Goal: Information Seeking & Learning: Compare options

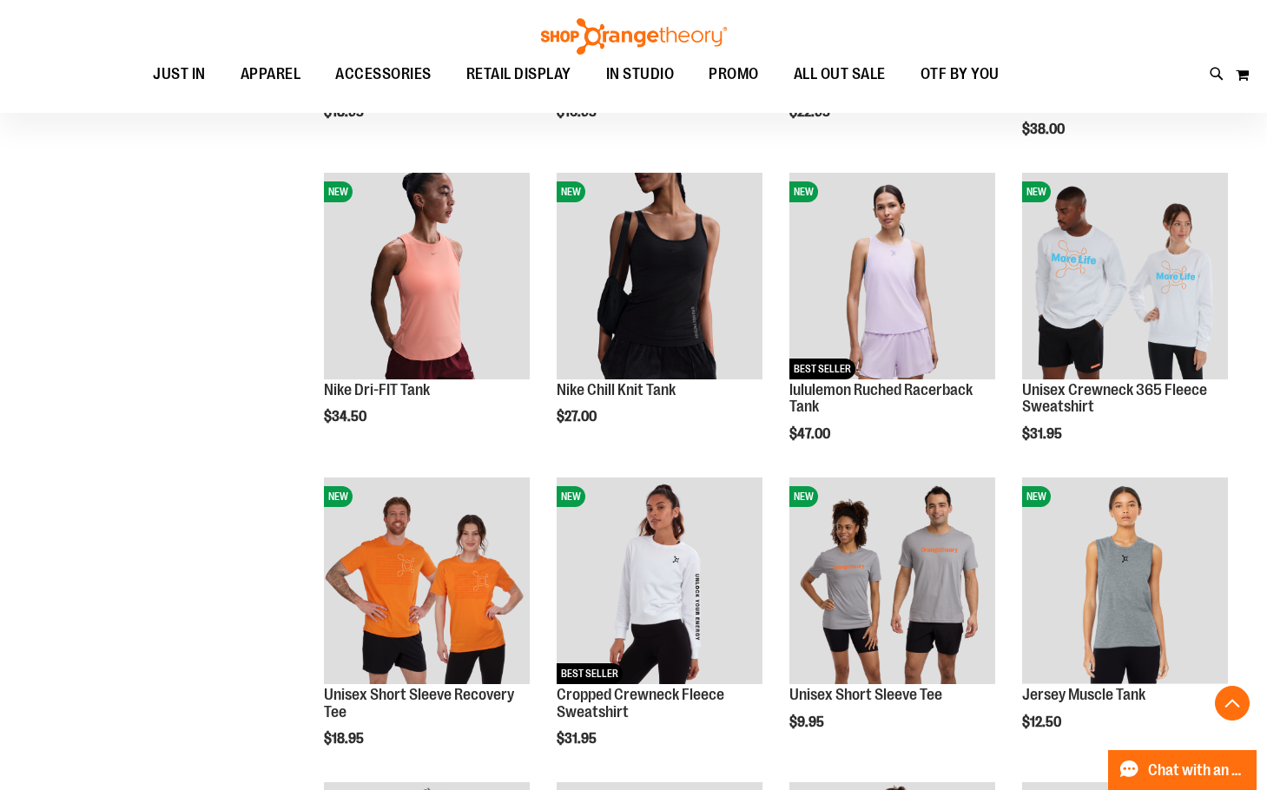
scroll to position [173, 0]
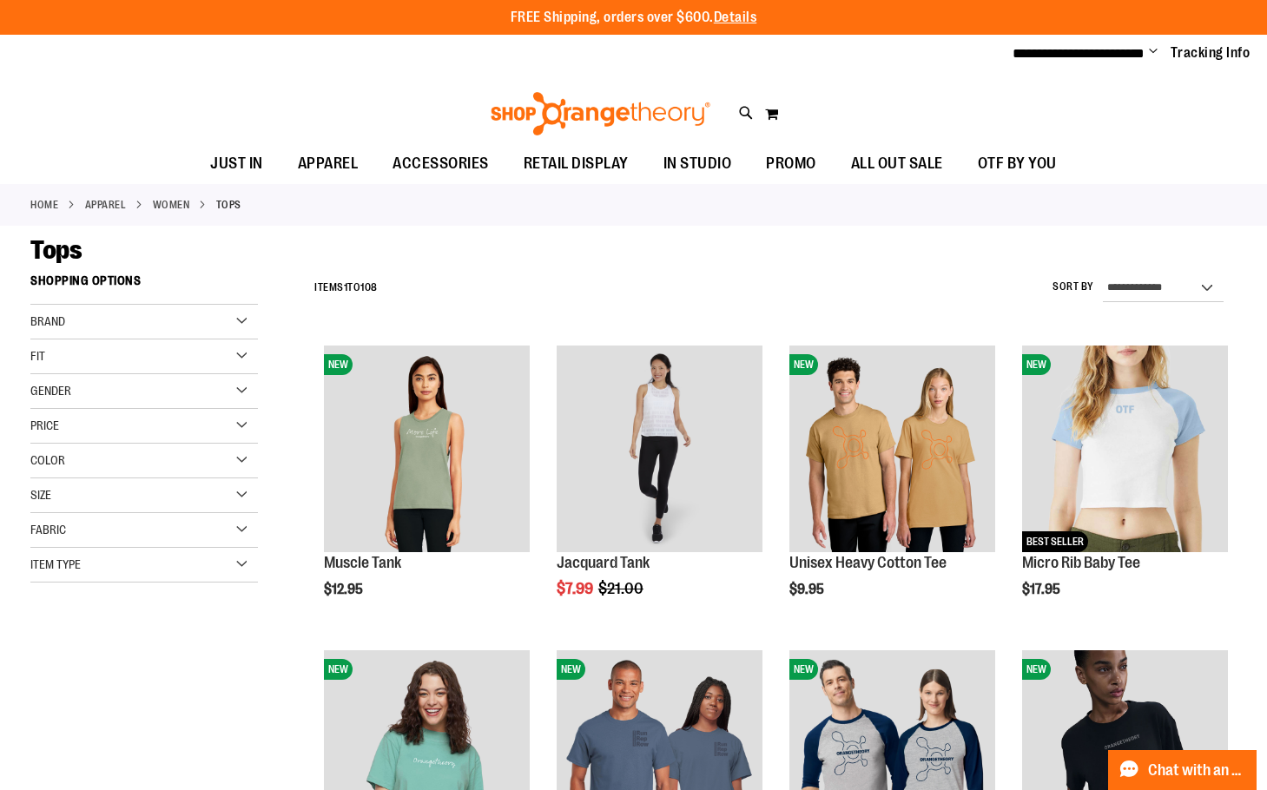
click at [50, 202] on link "Home" at bounding box center [44, 205] width 28 height 16
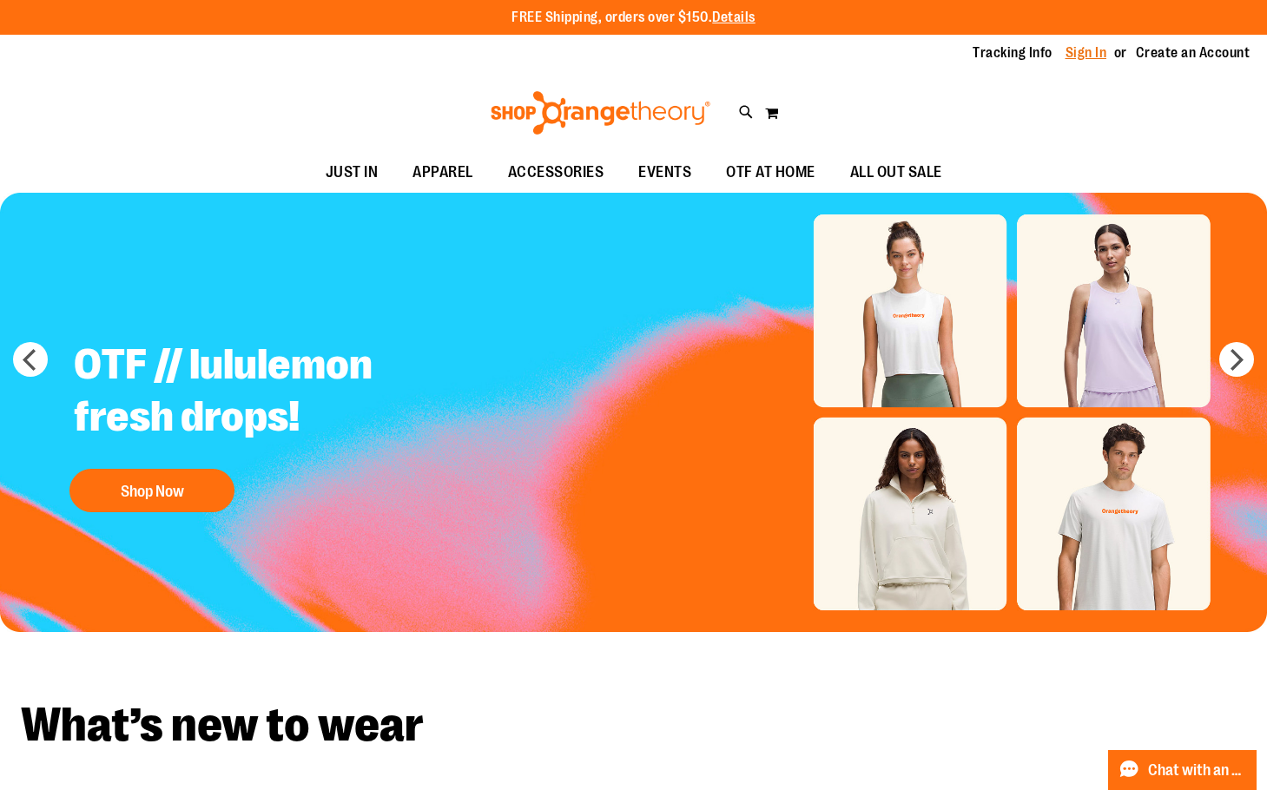
type input "**********"
click at [1084, 49] on link "Sign In" at bounding box center [1086, 52] width 42 height 19
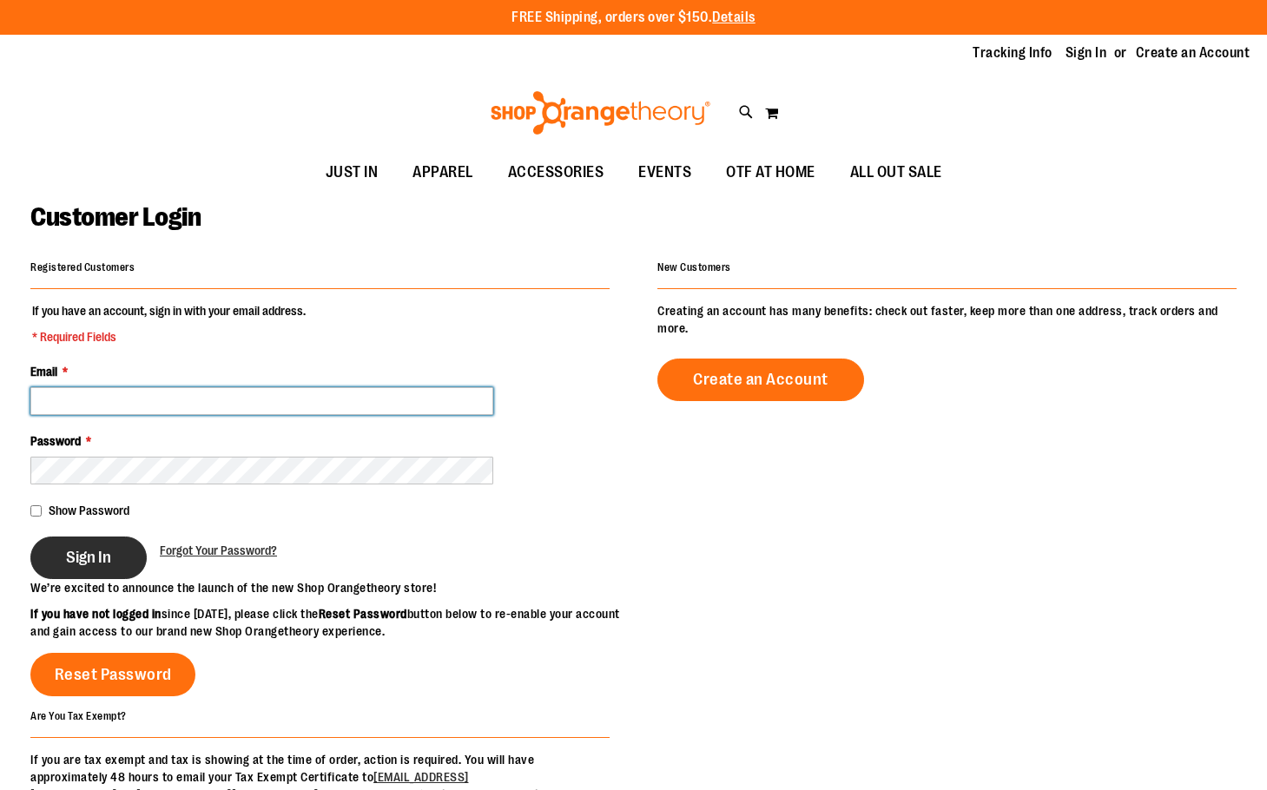
type input "**********"
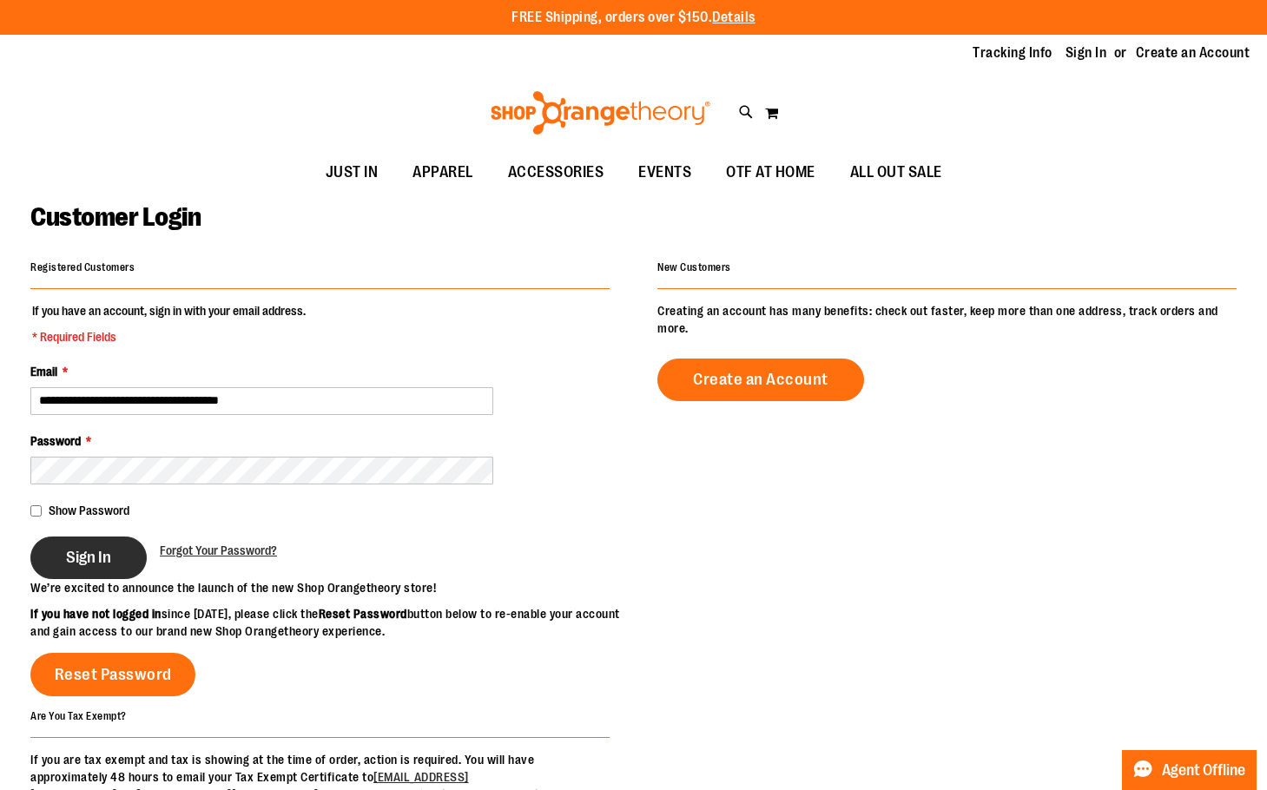
click at [100, 557] on span "Sign In" at bounding box center [88, 557] width 45 height 19
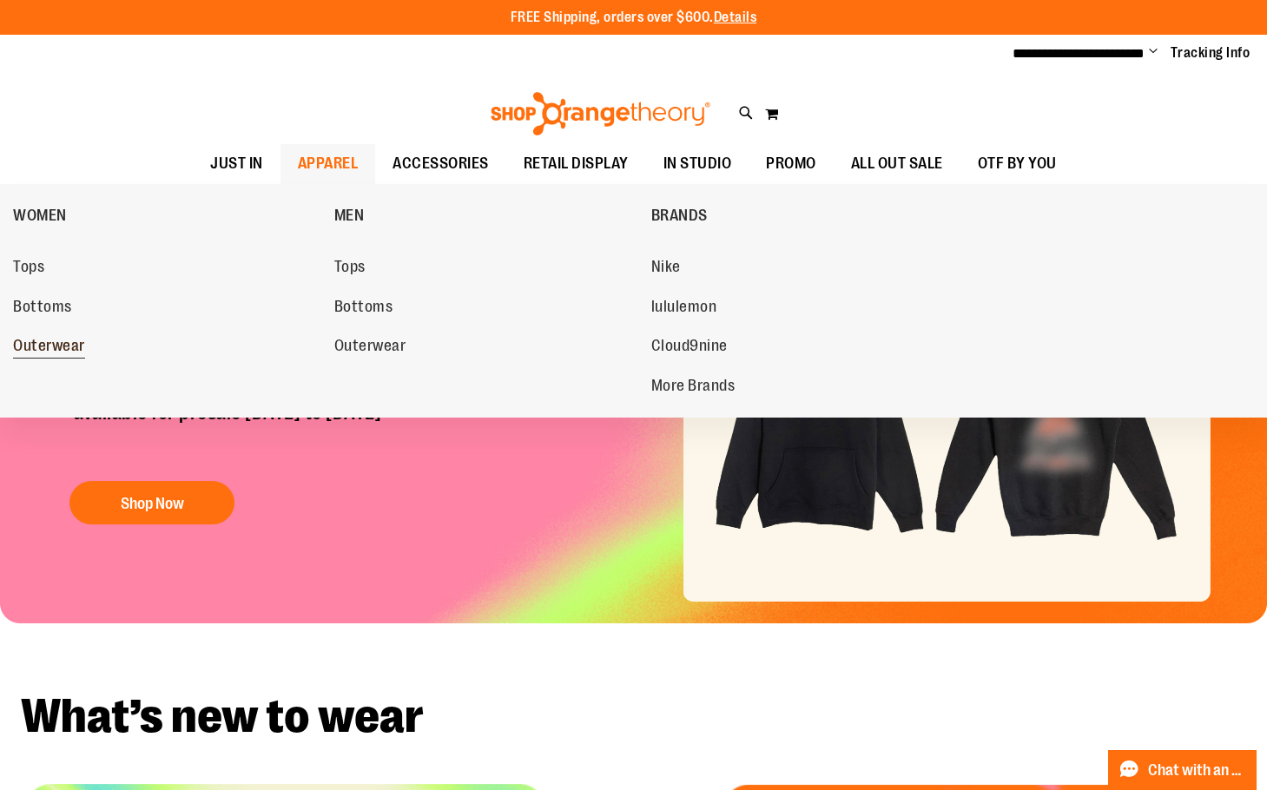
type input "**********"
click at [56, 344] on span "Outerwear" at bounding box center [49, 348] width 72 height 22
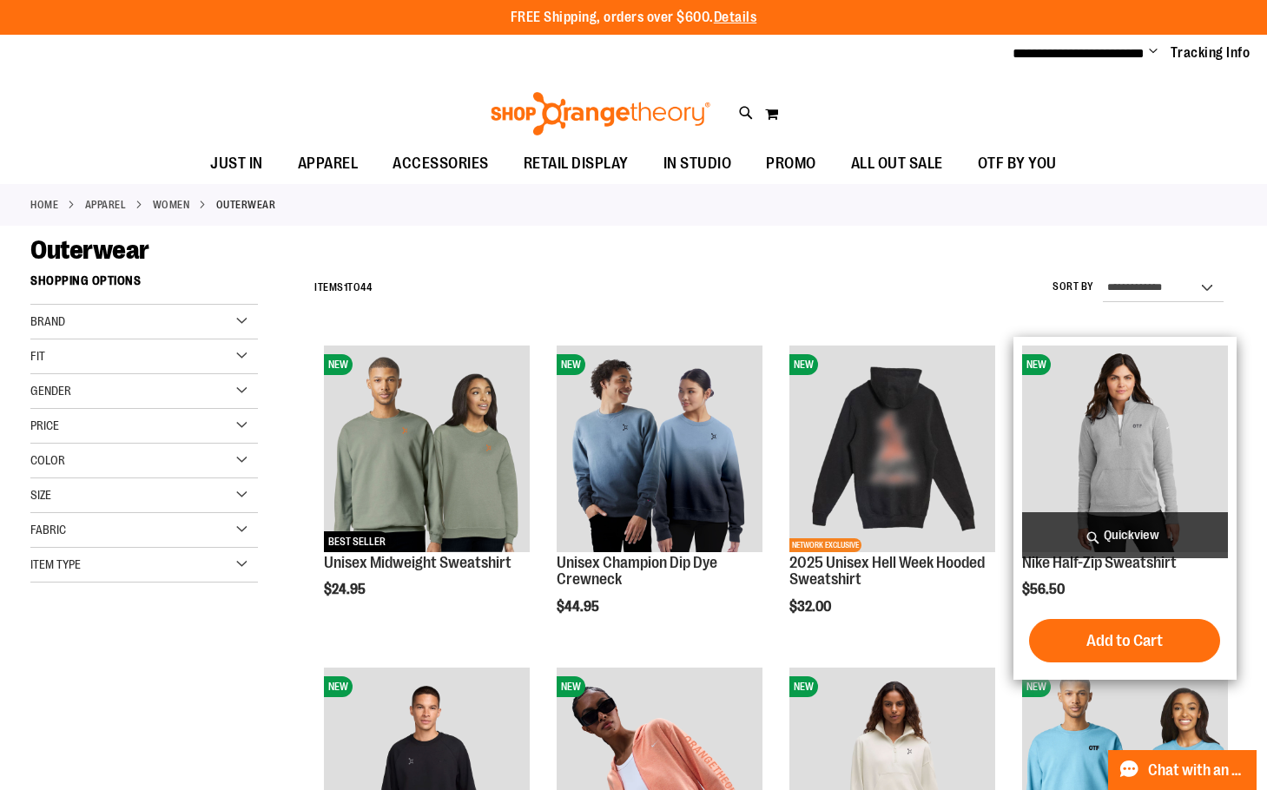
type input "**********"
click at [1110, 532] on span "Quickview" at bounding box center [1125, 535] width 206 height 46
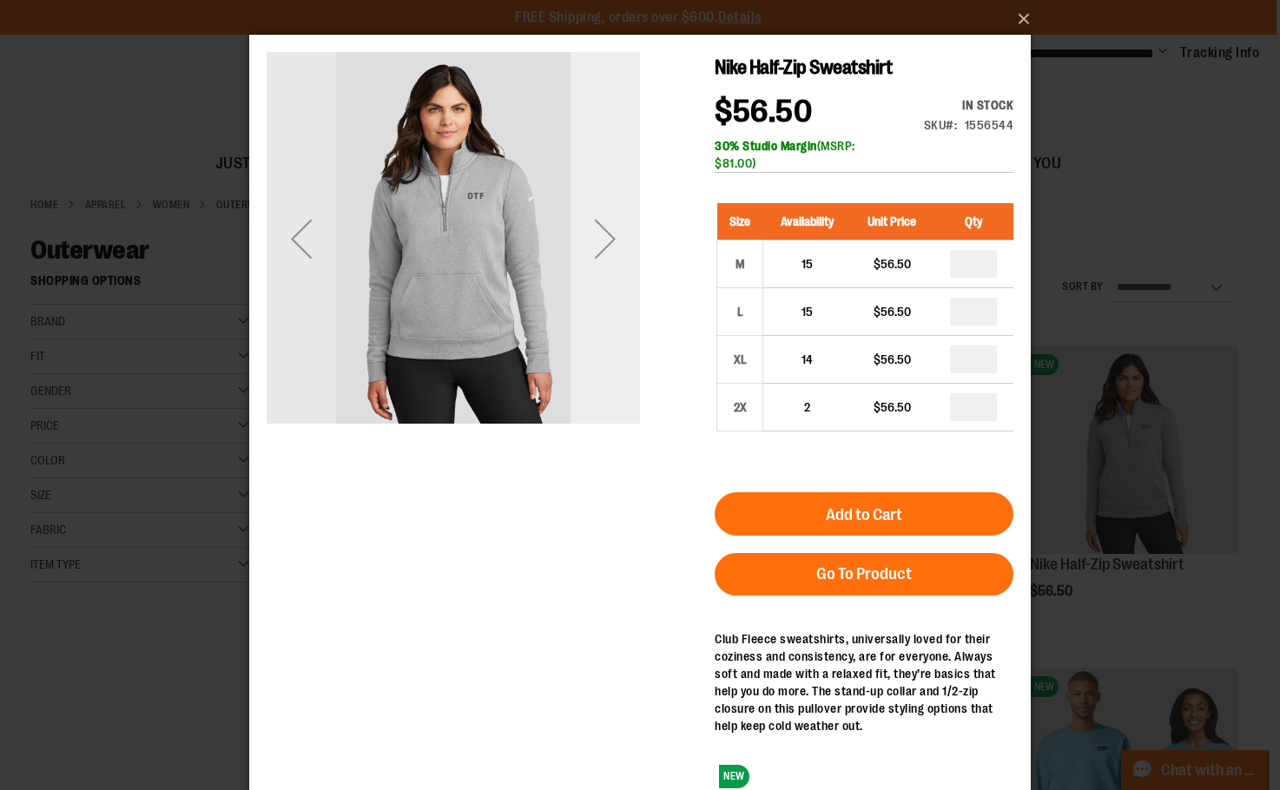
click at [606, 249] on div "Next" at bounding box center [604, 238] width 69 height 69
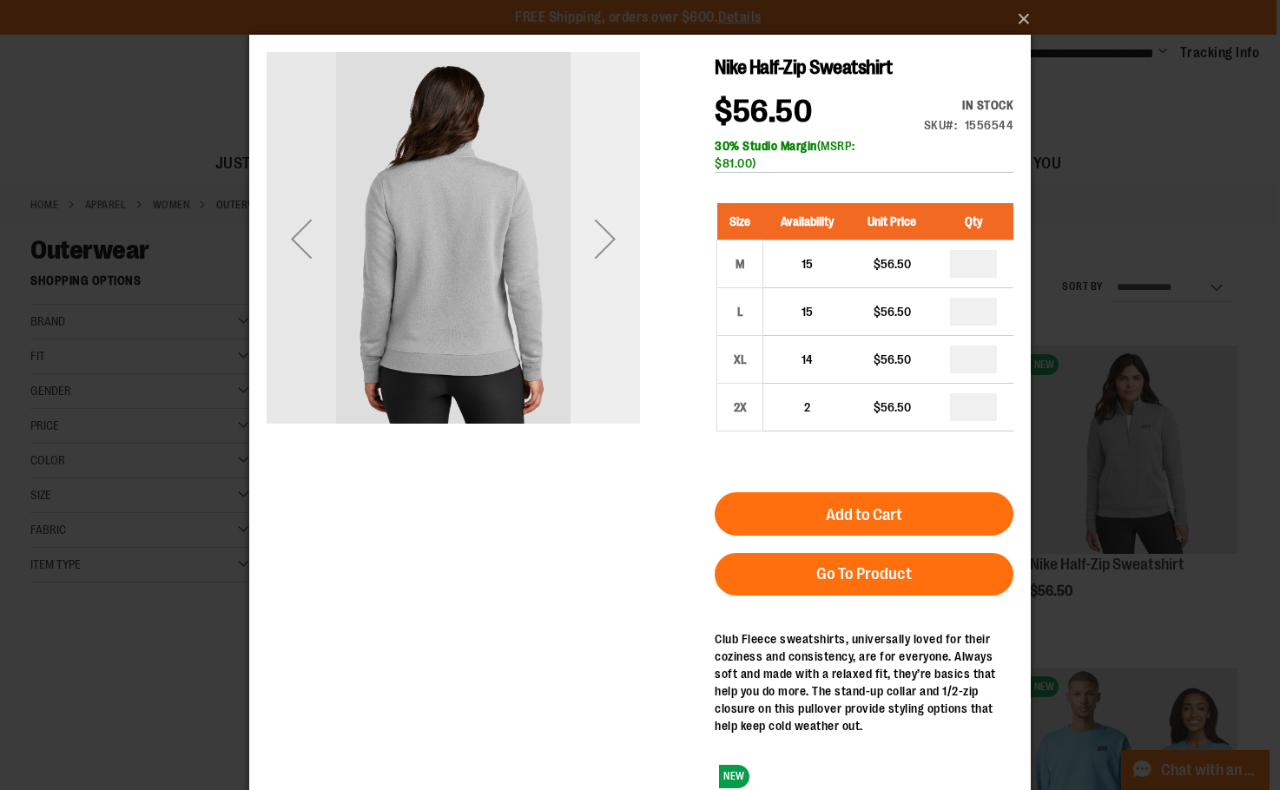
click at [606, 249] on div "Next" at bounding box center [604, 238] width 69 height 69
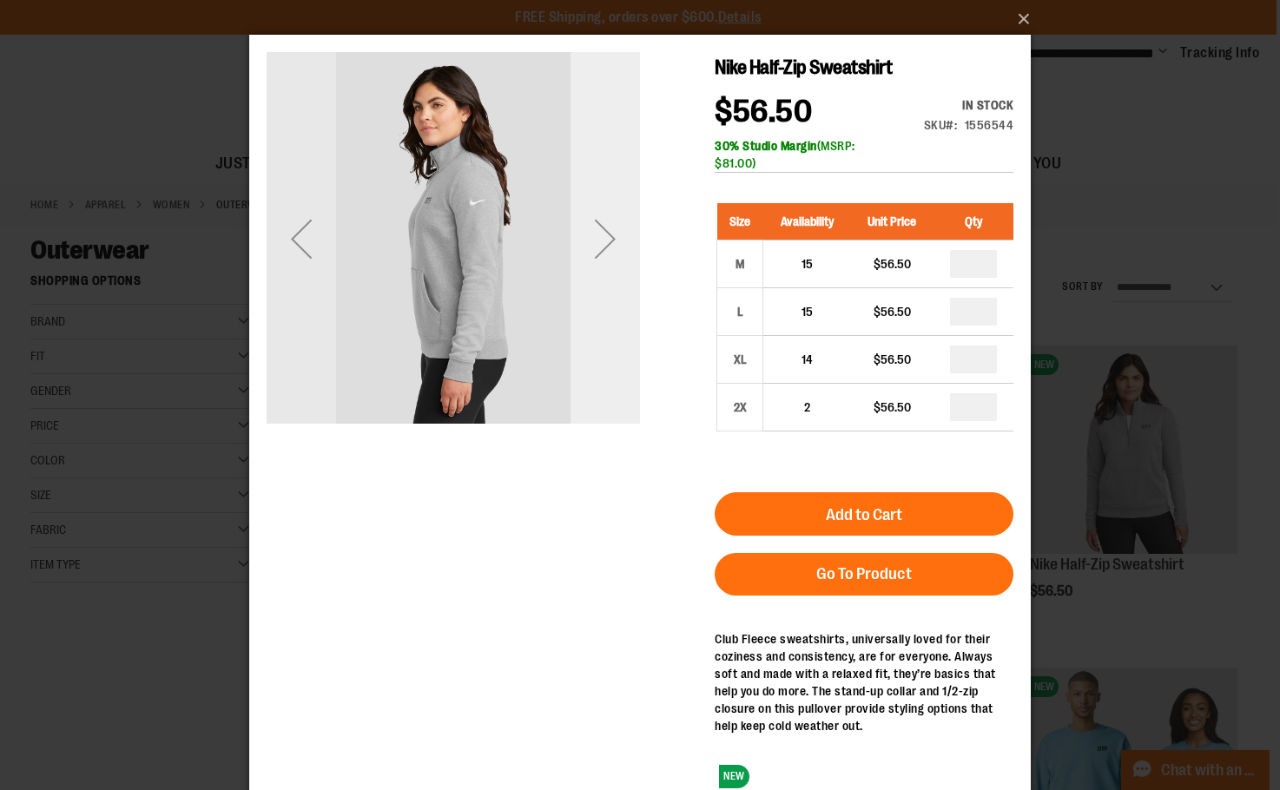
click at [606, 249] on div "Next" at bounding box center [604, 238] width 69 height 69
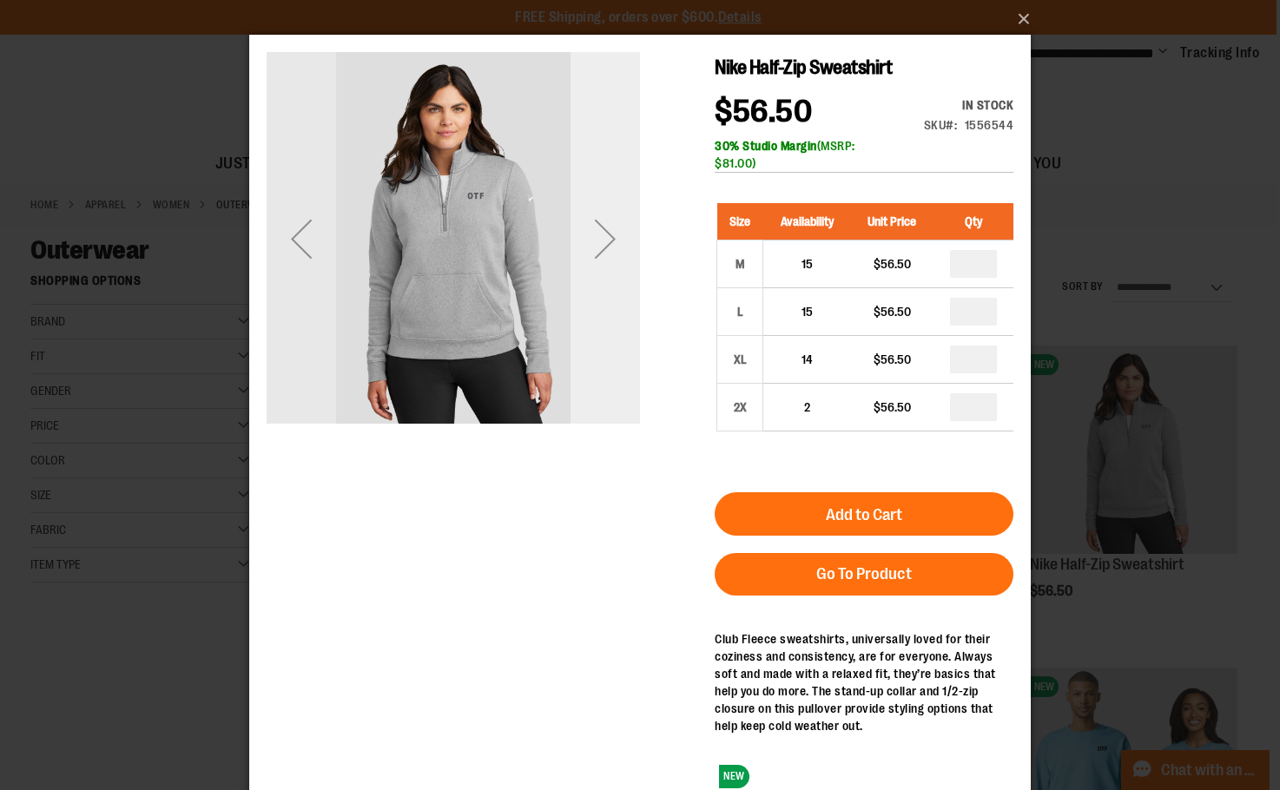
click at [606, 249] on div "Next" at bounding box center [604, 238] width 69 height 69
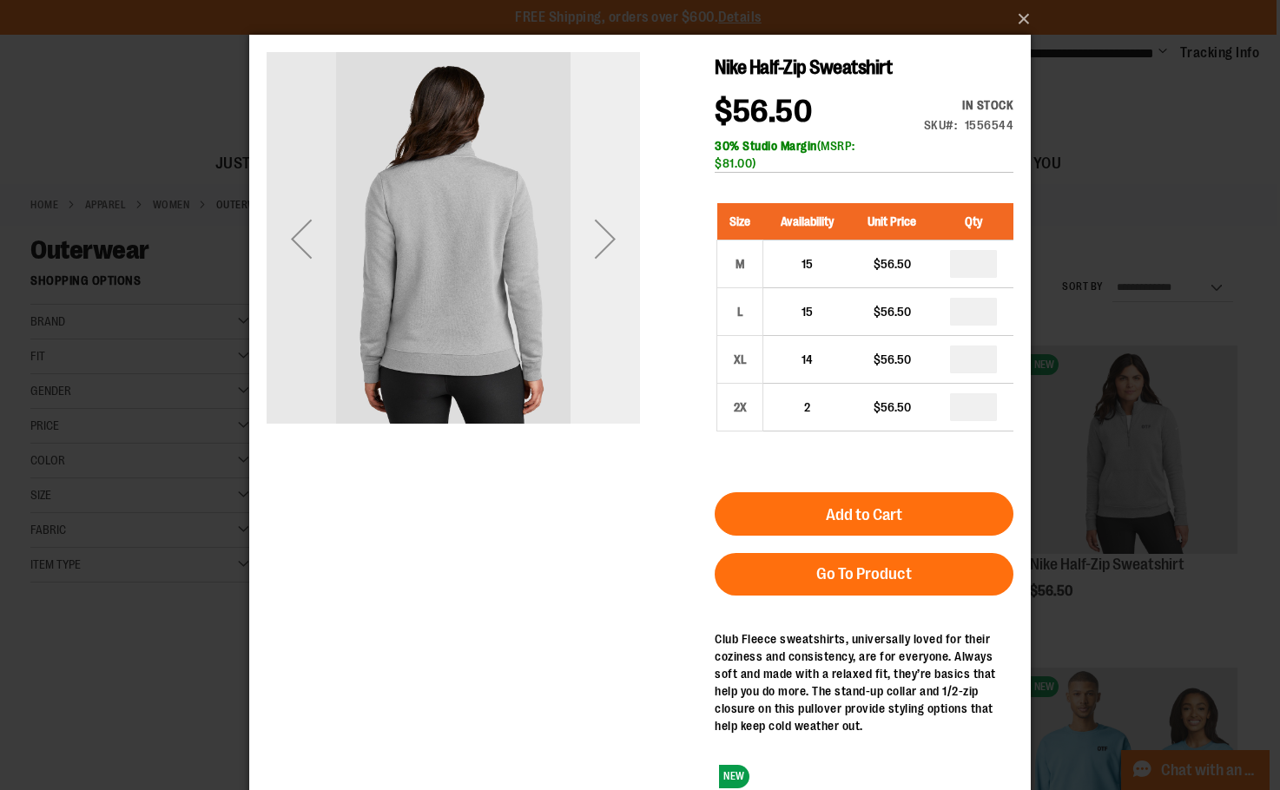
click at [606, 249] on div "Next" at bounding box center [604, 238] width 69 height 69
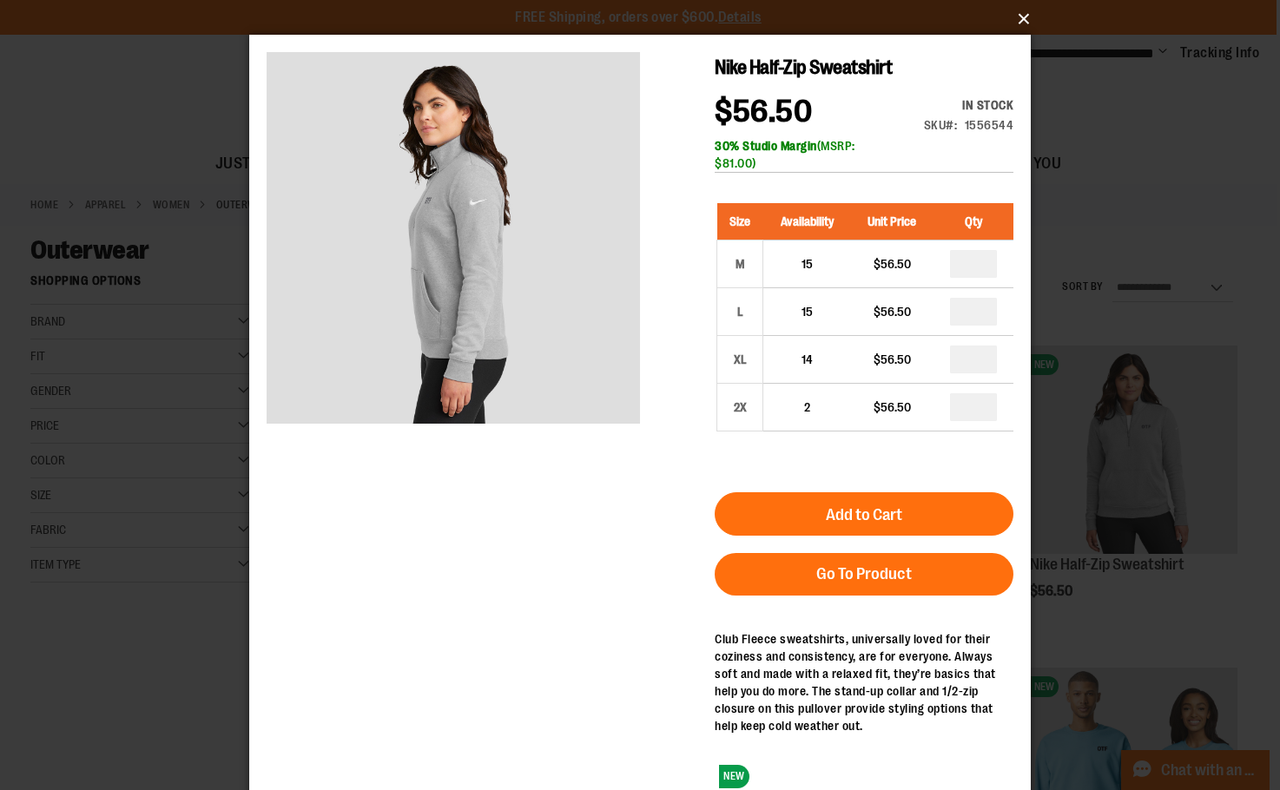
click at [1025, 17] on button "×" at bounding box center [644, 19] width 781 height 38
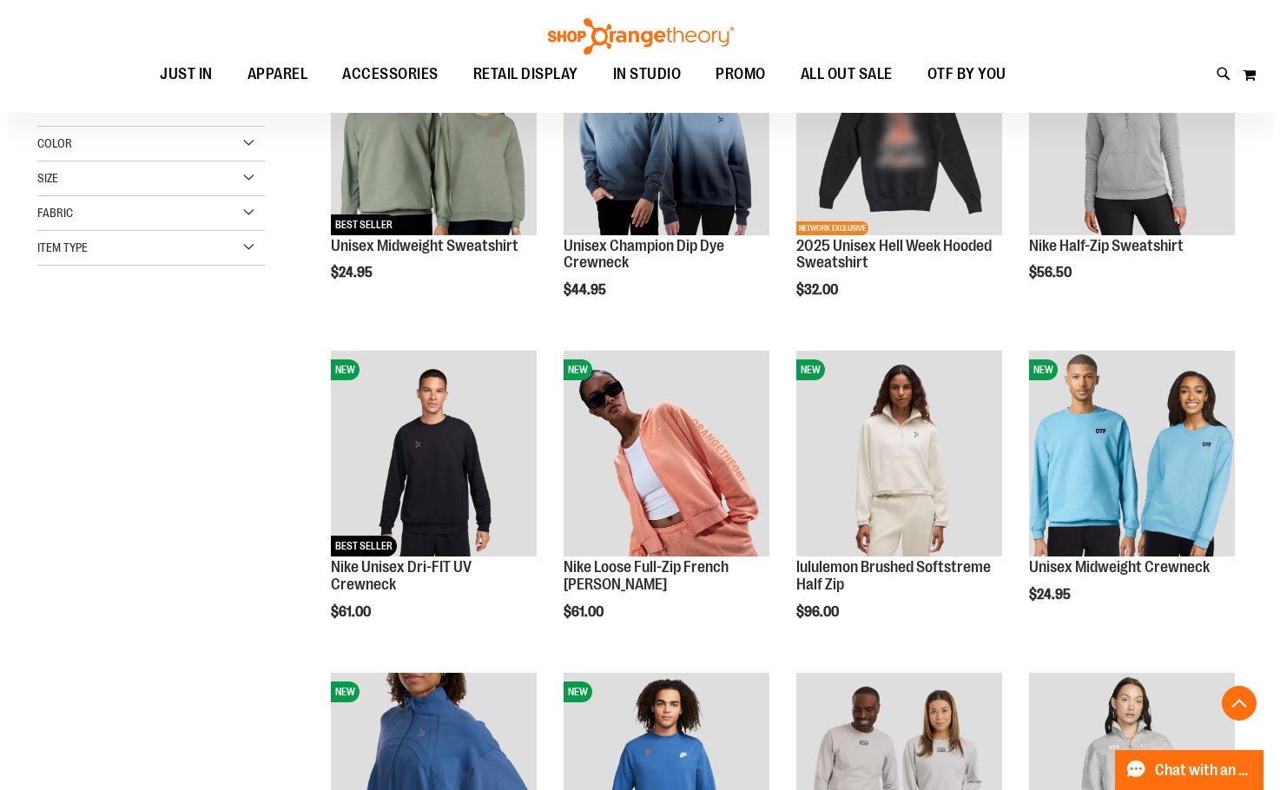
scroll to position [346, 0]
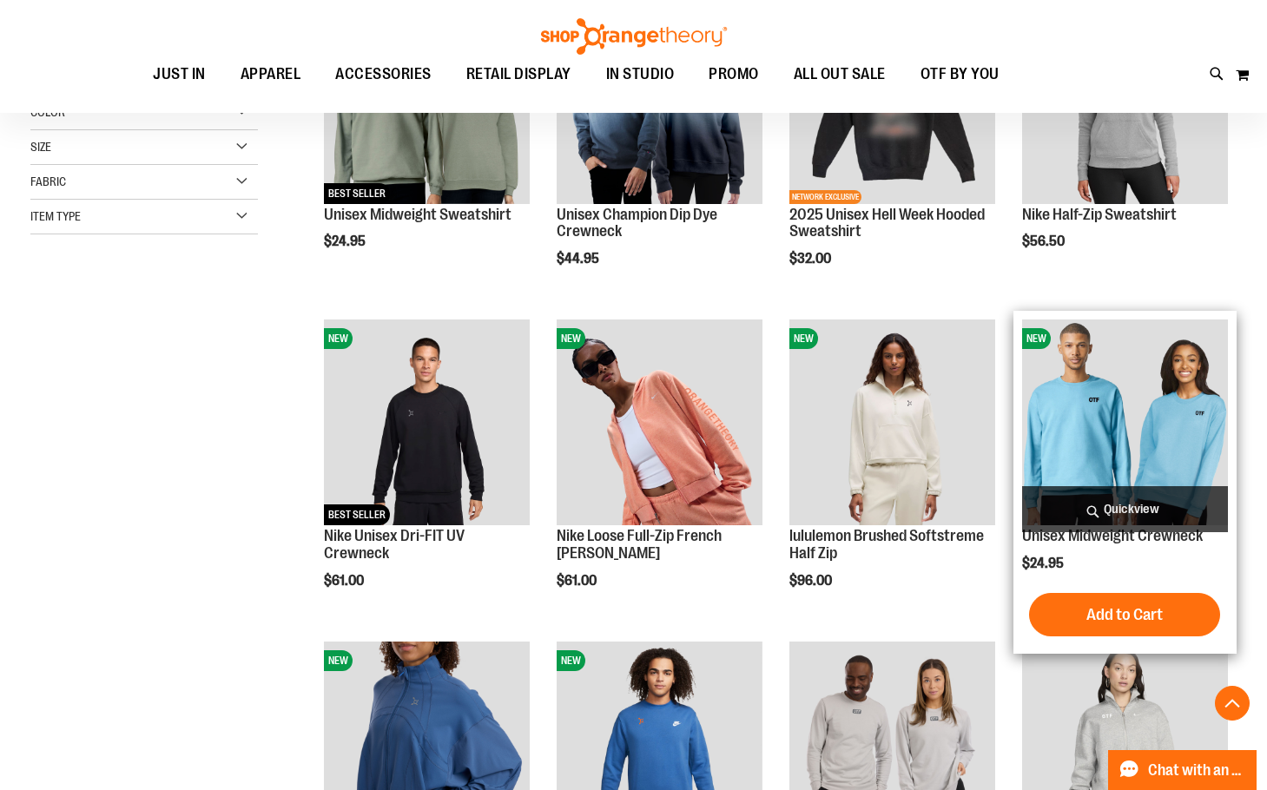
click at [1104, 506] on span "Quickview" at bounding box center [1125, 509] width 206 height 46
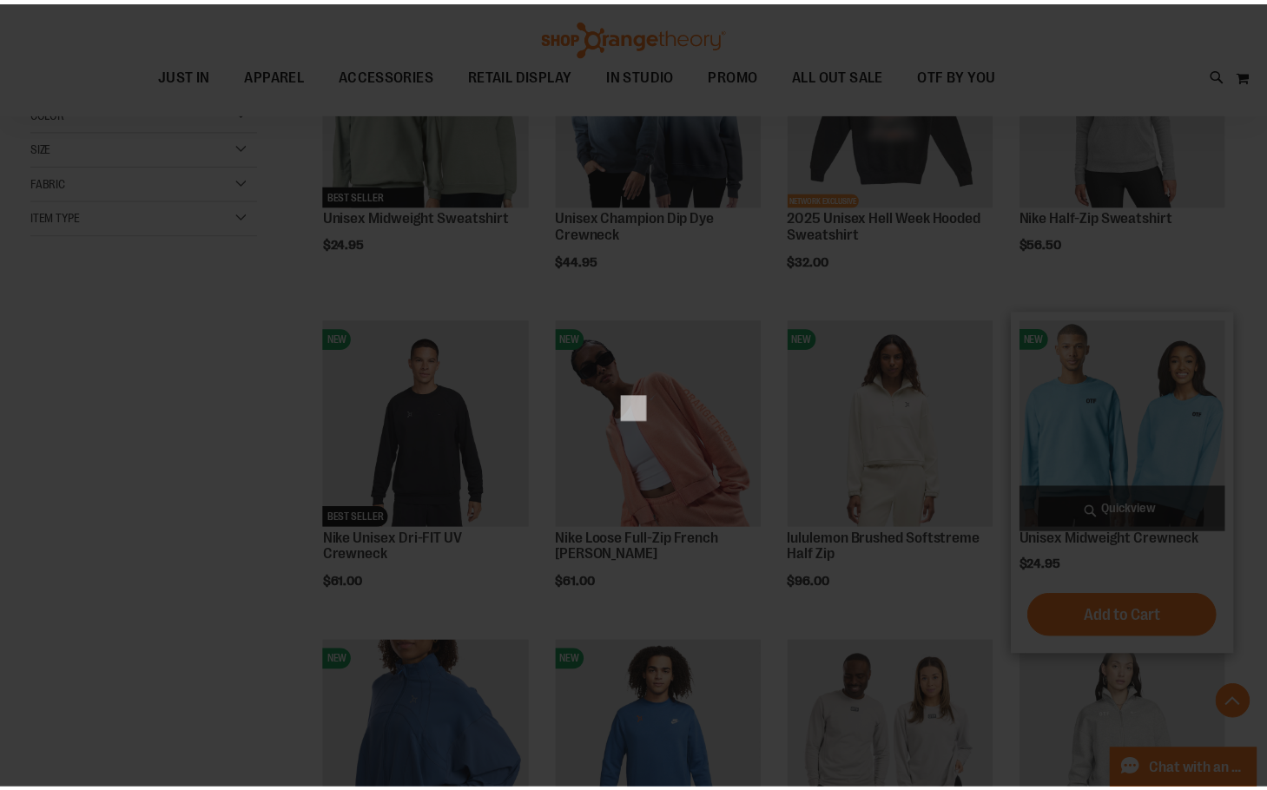
scroll to position [0, 0]
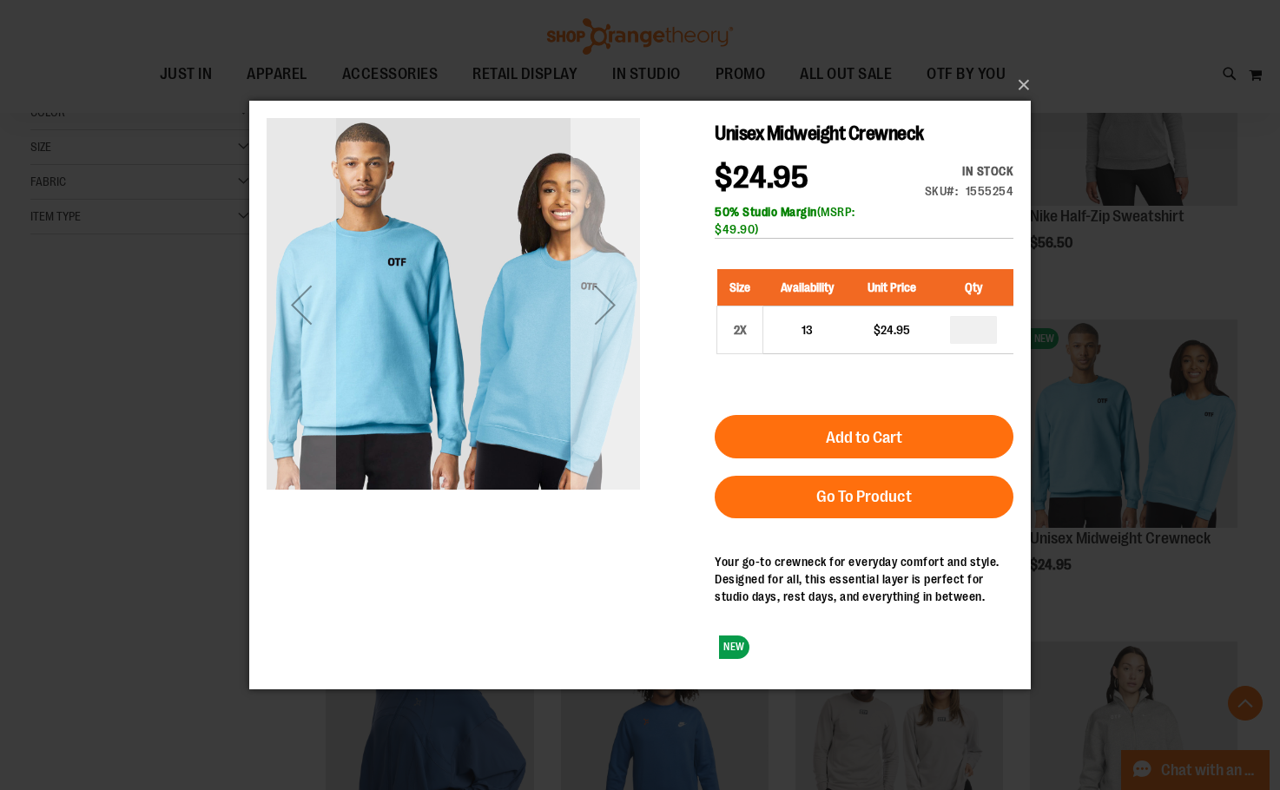
click at [610, 296] on div "Next" at bounding box center [604, 303] width 69 height 69
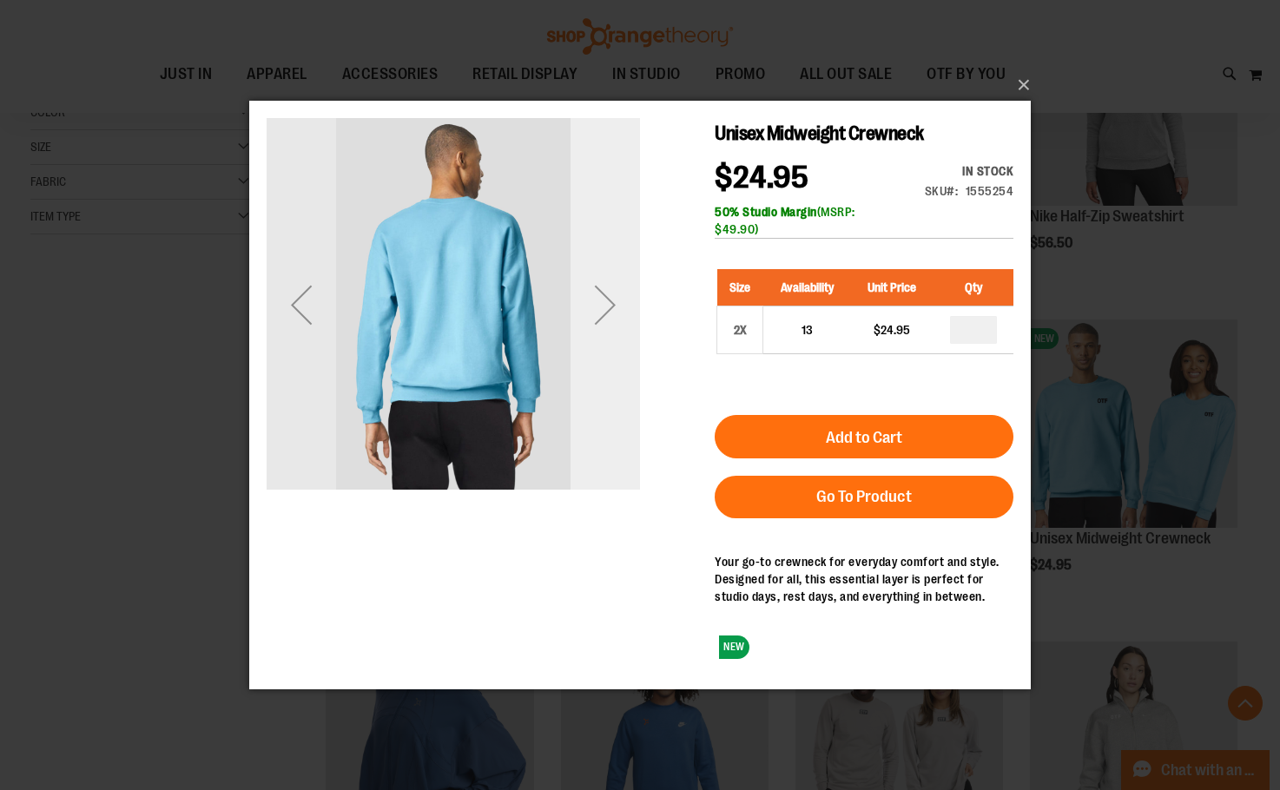
click at [610, 296] on div "Next" at bounding box center [604, 303] width 69 height 69
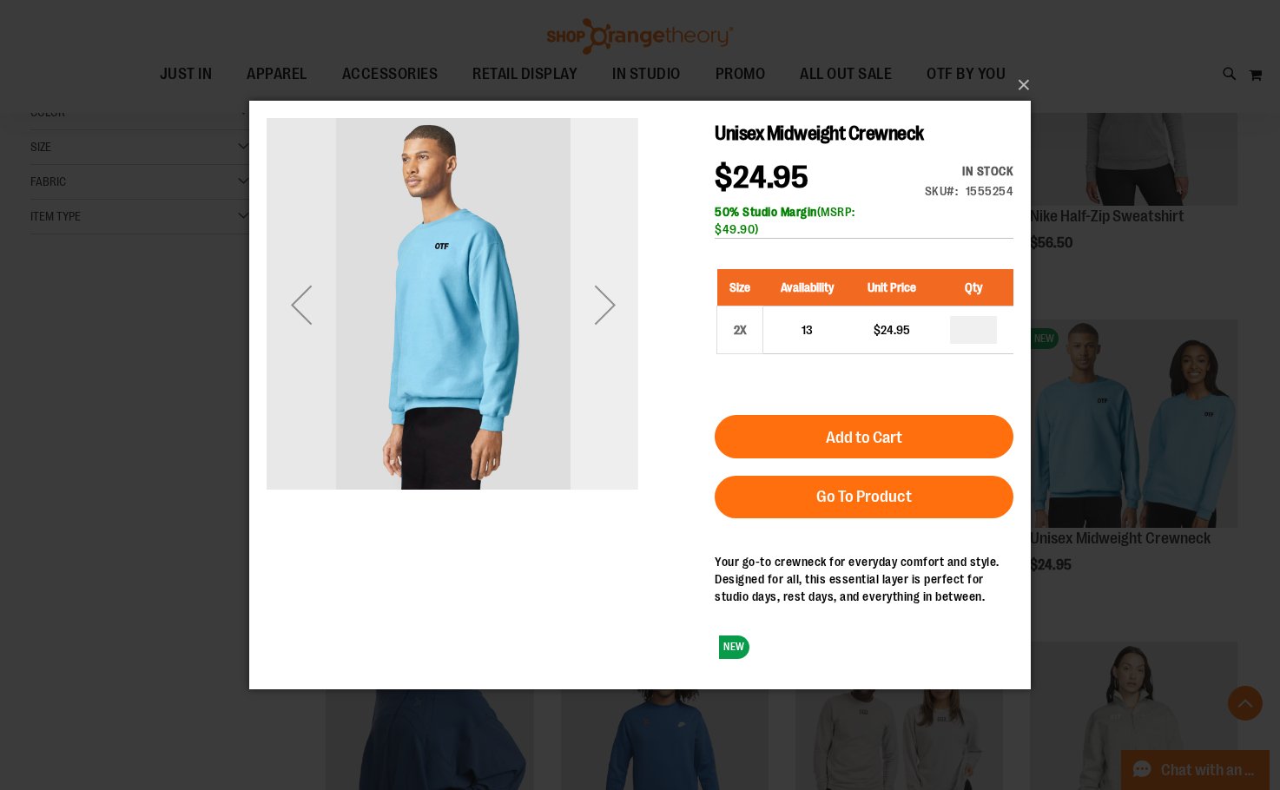
click at [610, 296] on div "Next" at bounding box center [604, 303] width 69 height 69
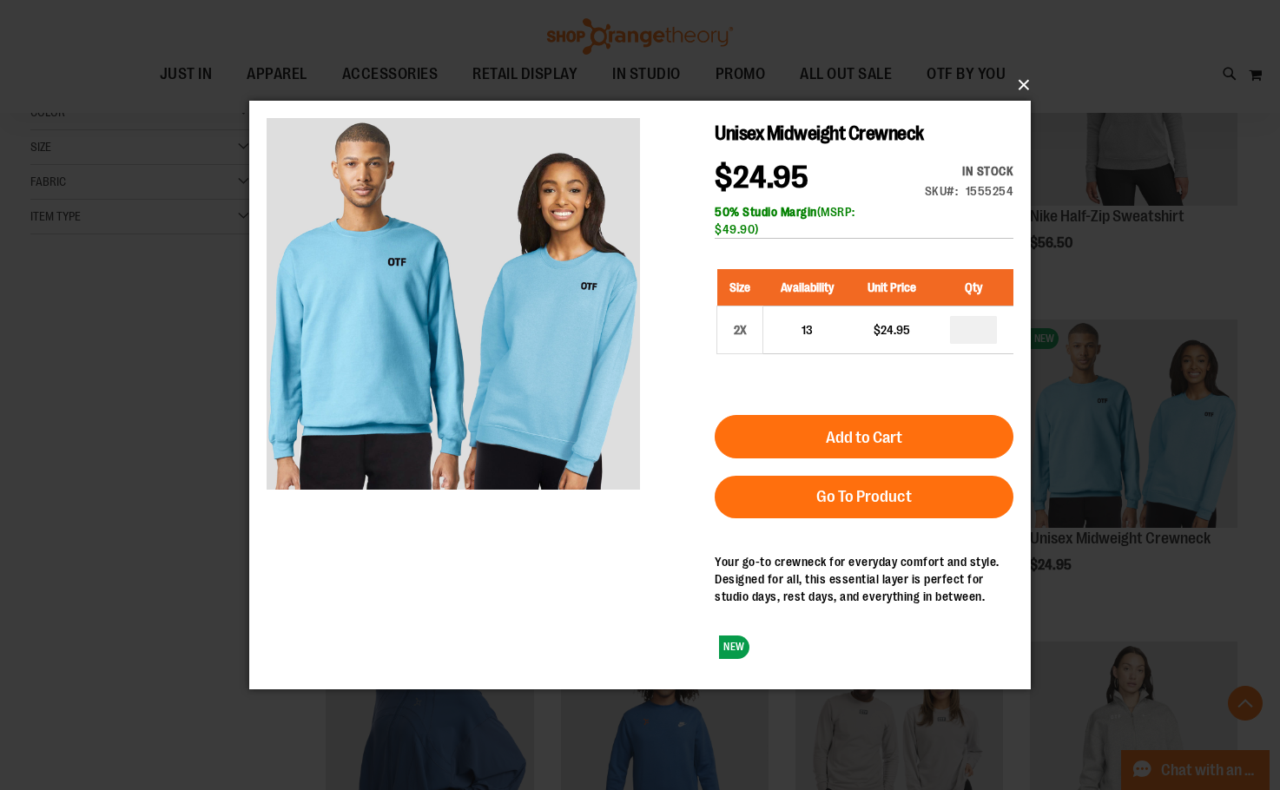
click at [1023, 84] on button "×" at bounding box center [644, 85] width 781 height 38
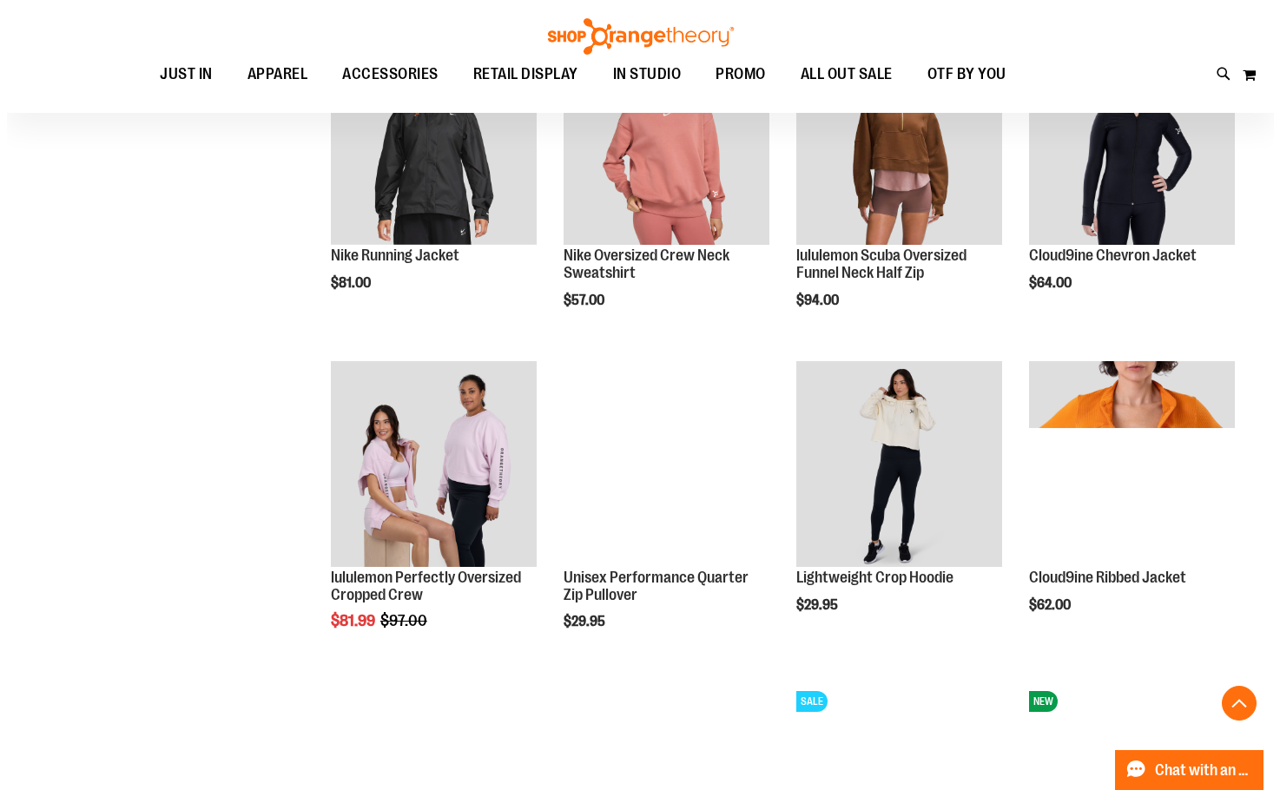
scroll to position [1302, 0]
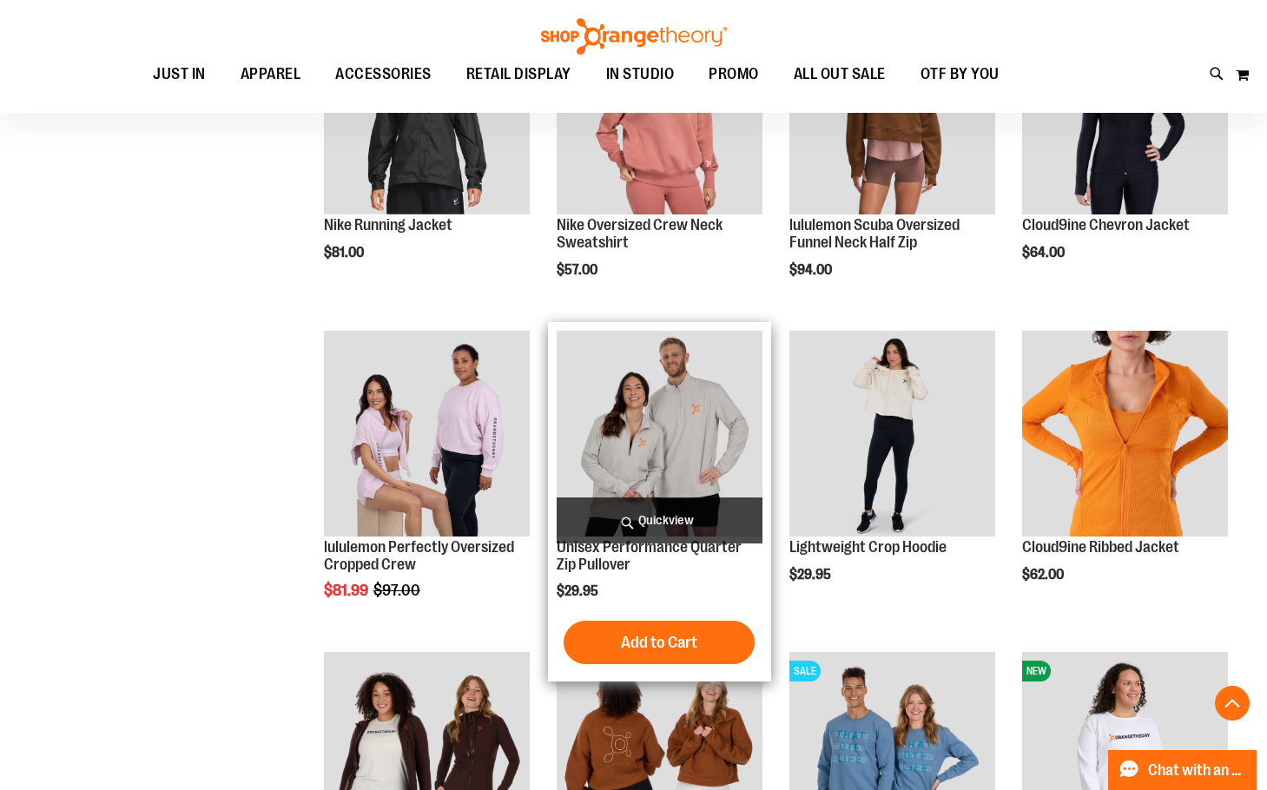
click at [635, 517] on span "Quickview" at bounding box center [660, 521] width 206 height 46
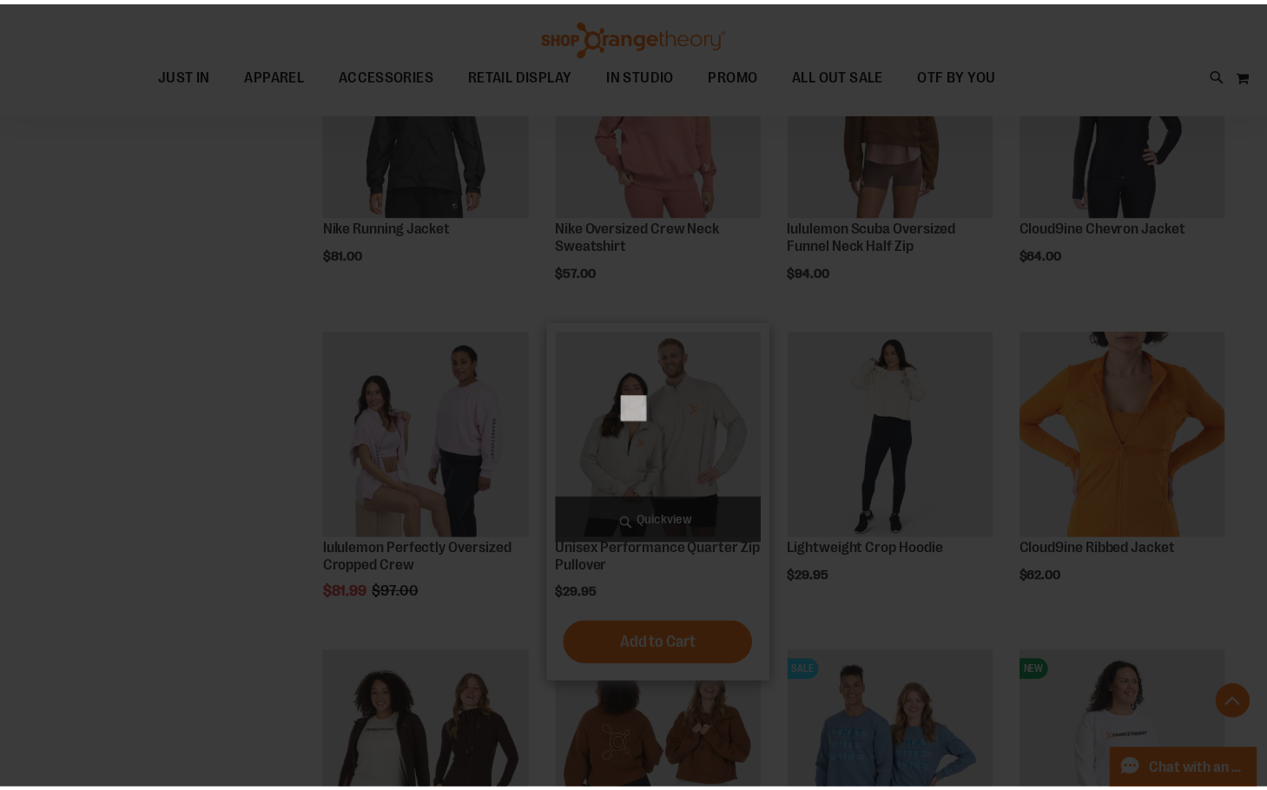
scroll to position [0, 0]
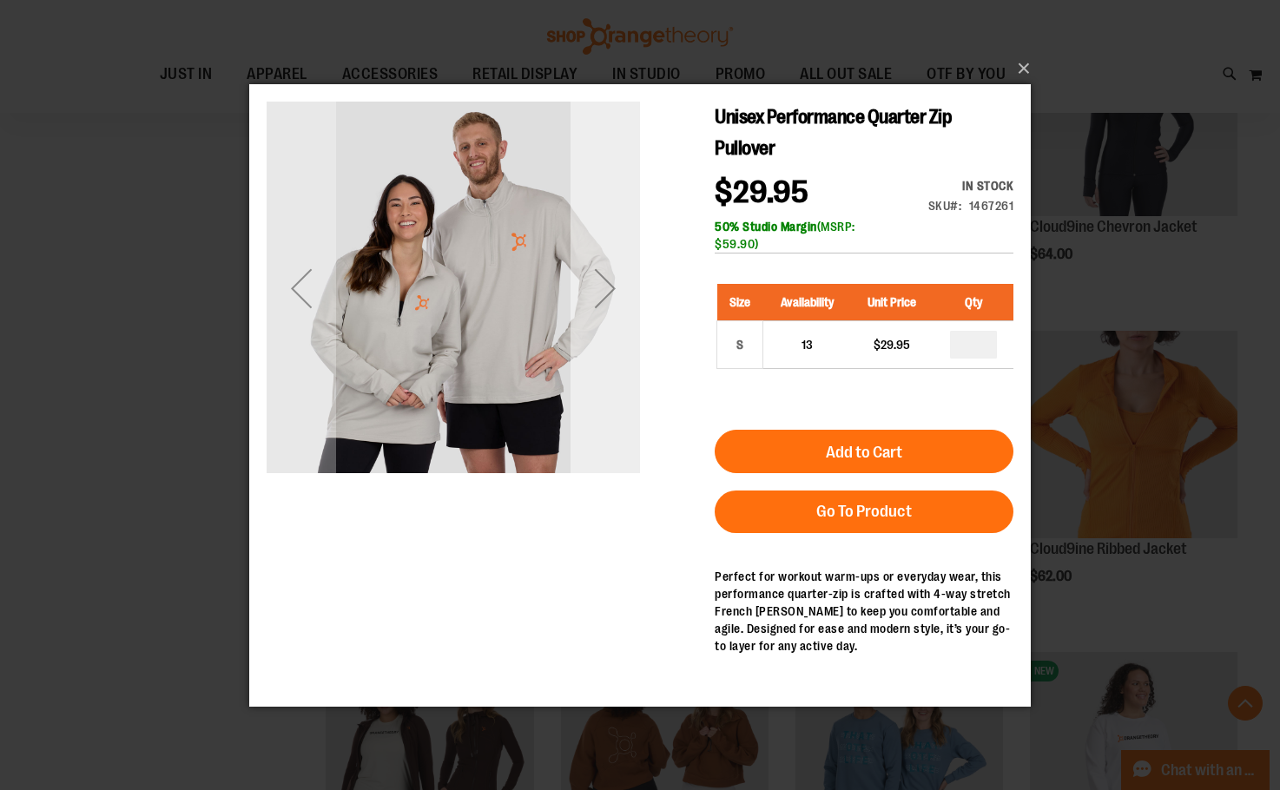
click at [616, 292] on div "Next" at bounding box center [604, 287] width 69 height 69
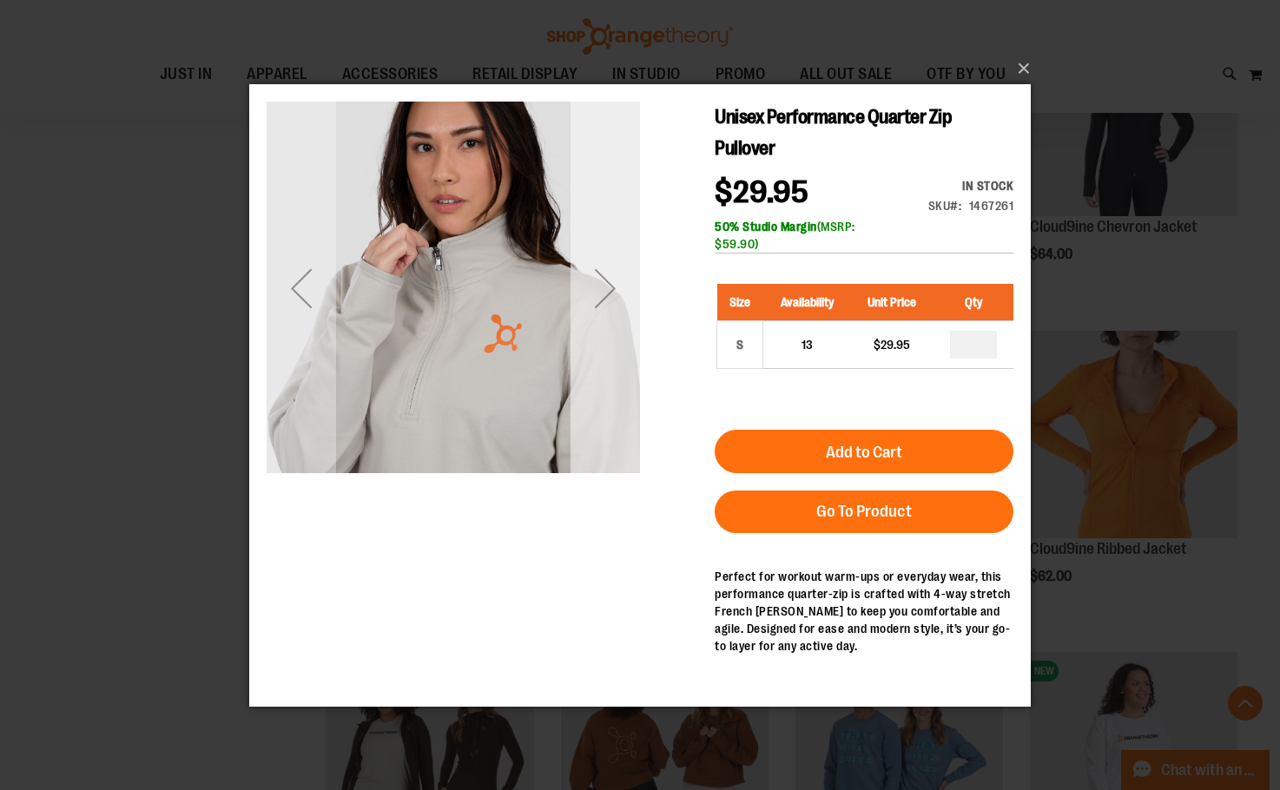
click at [616, 292] on div "Next" at bounding box center [604, 287] width 69 height 69
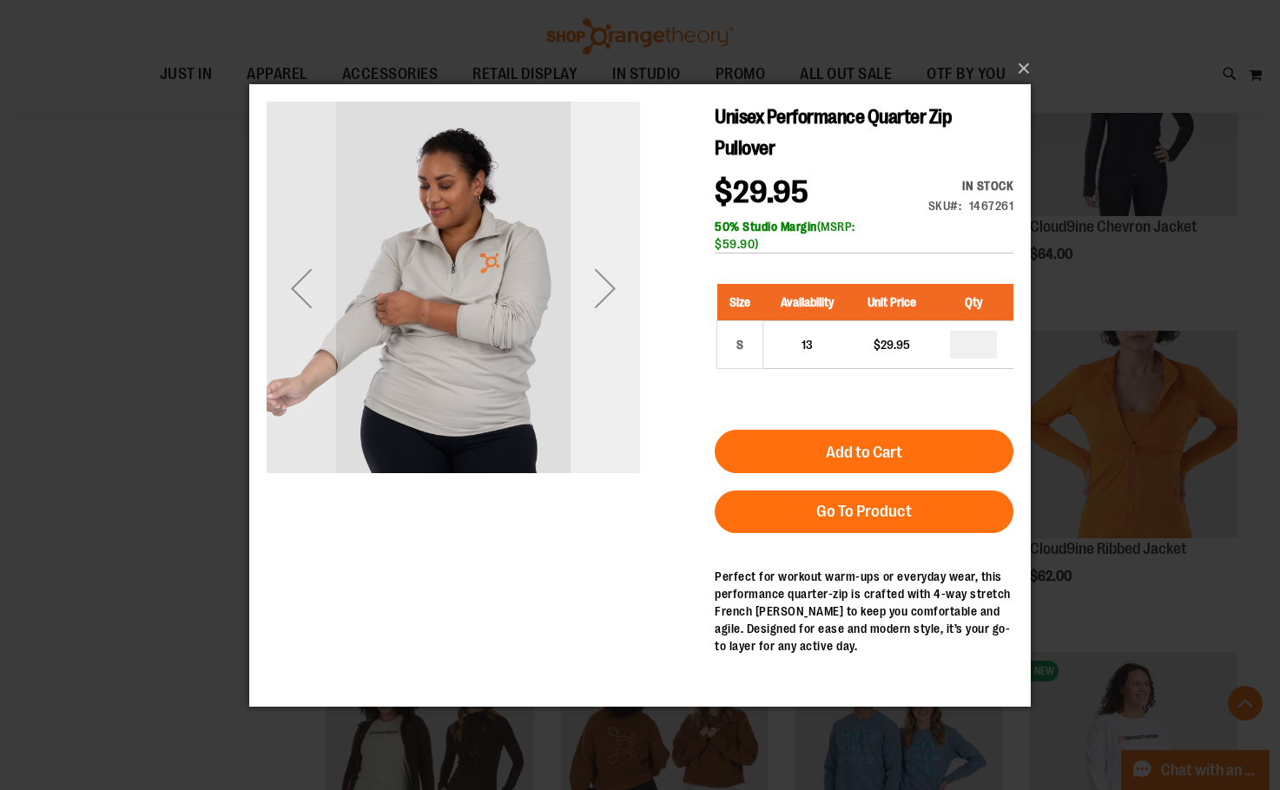
click at [616, 292] on div "Next" at bounding box center [604, 287] width 69 height 69
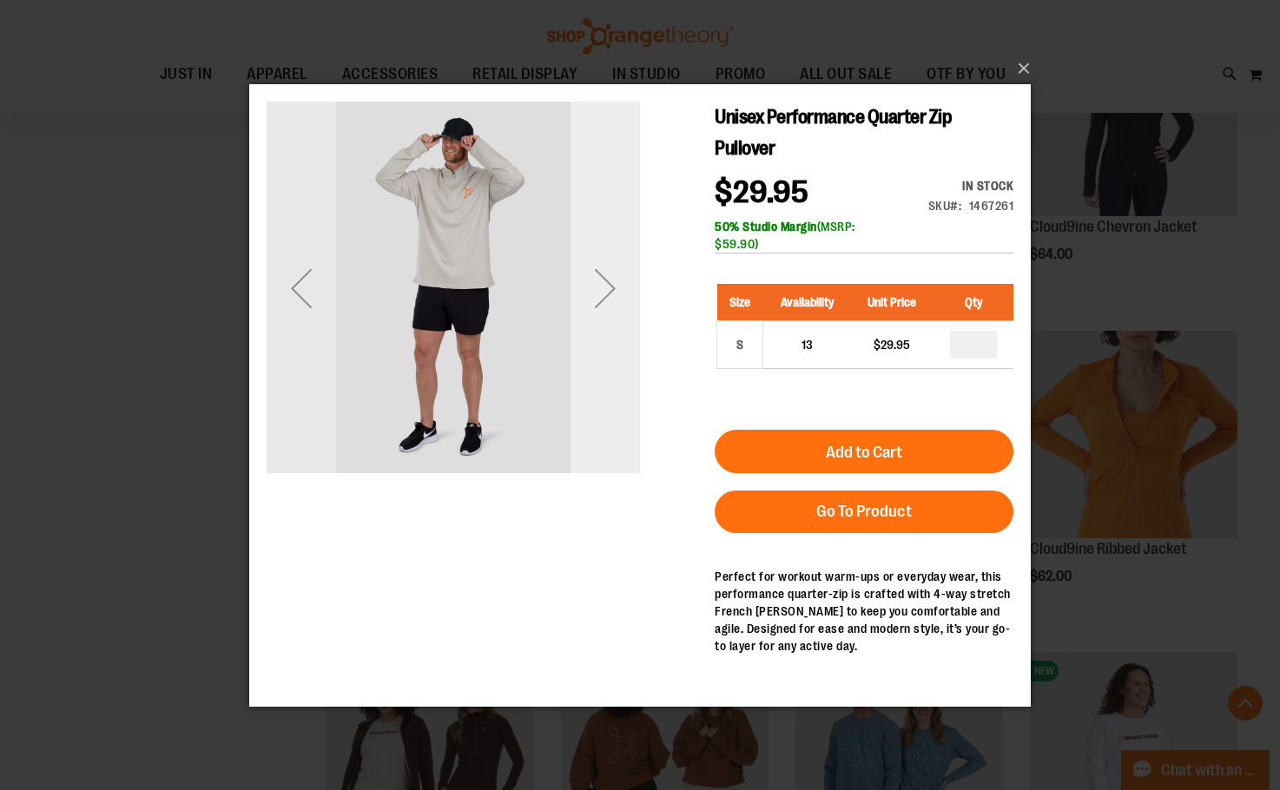
click at [616, 292] on div "Next" at bounding box center [604, 287] width 69 height 69
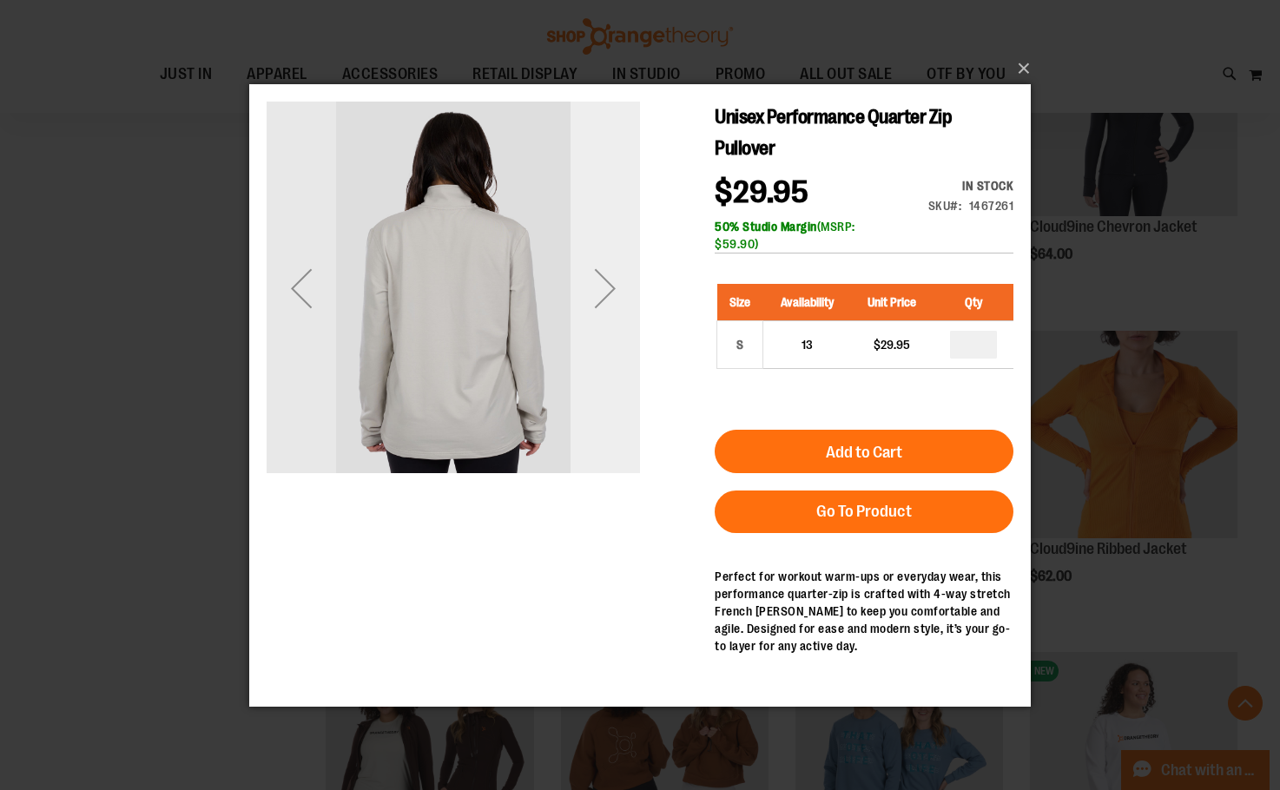
click at [616, 292] on div "Next" at bounding box center [604, 287] width 69 height 69
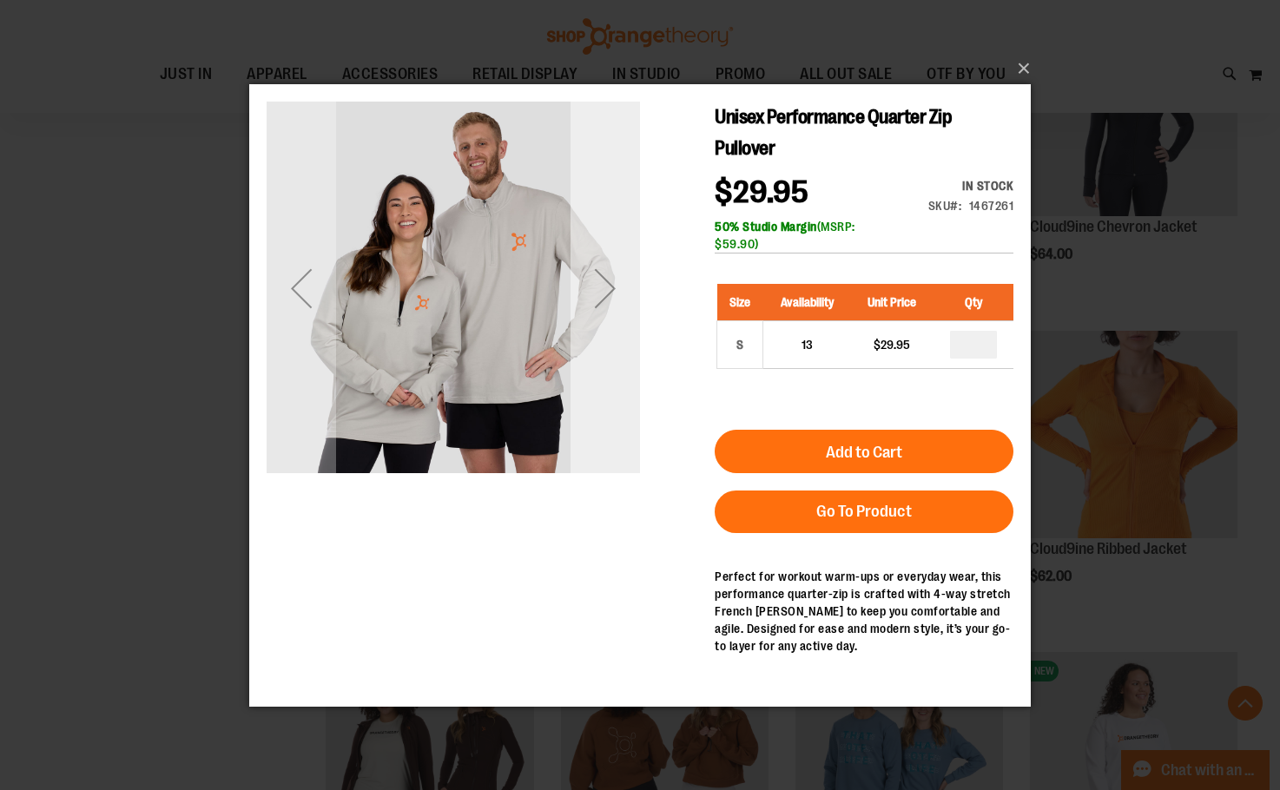
click at [616, 292] on div "Next" at bounding box center [604, 287] width 69 height 69
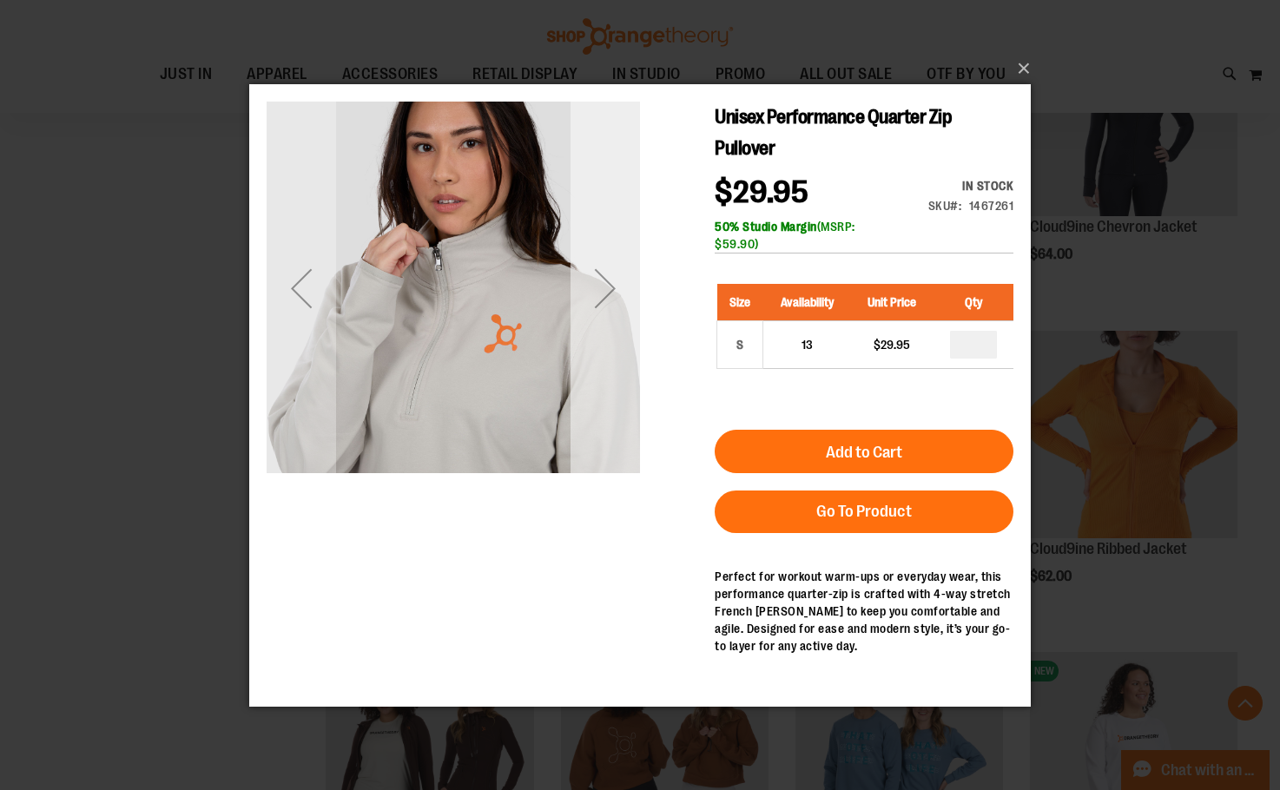
click at [616, 292] on div "Next" at bounding box center [604, 287] width 69 height 69
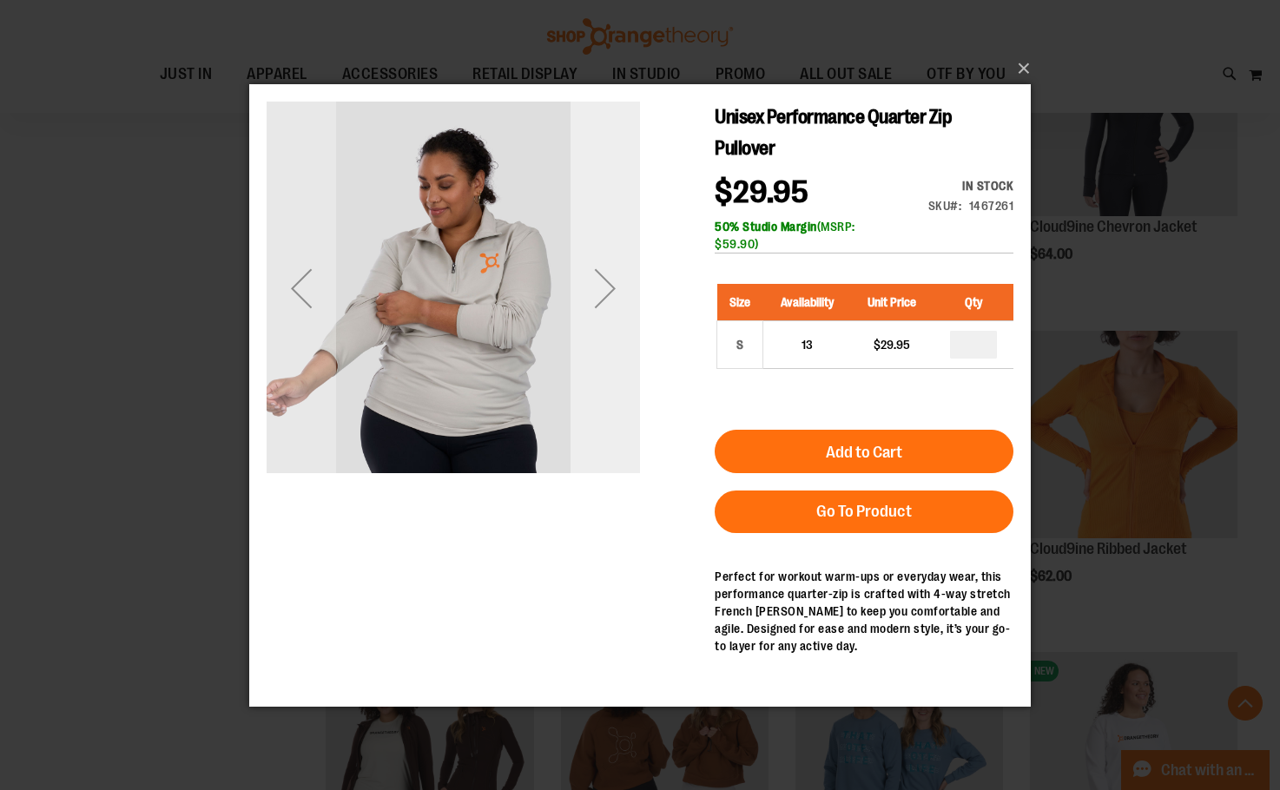
click at [616, 292] on div "Next" at bounding box center [604, 287] width 69 height 69
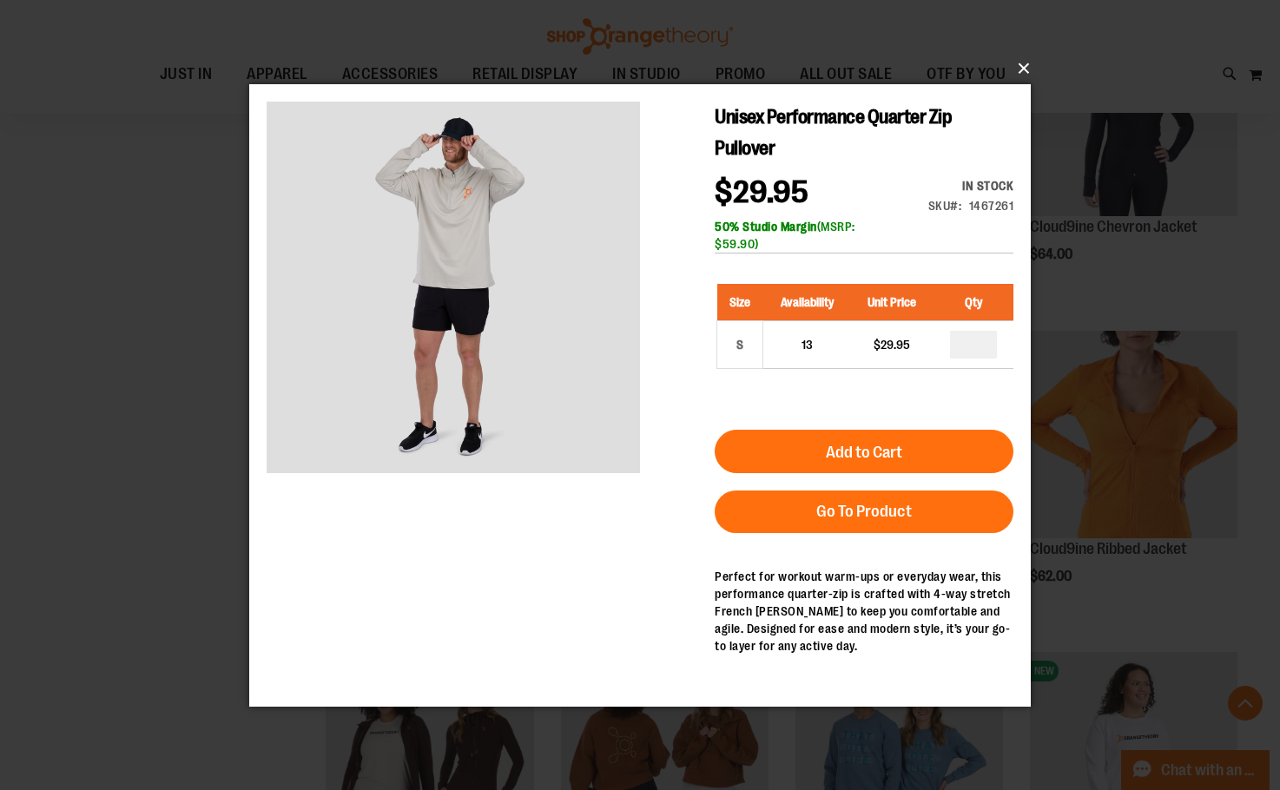
click at [1025, 69] on button "×" at bounding box center [644, 68] width 781 height 38
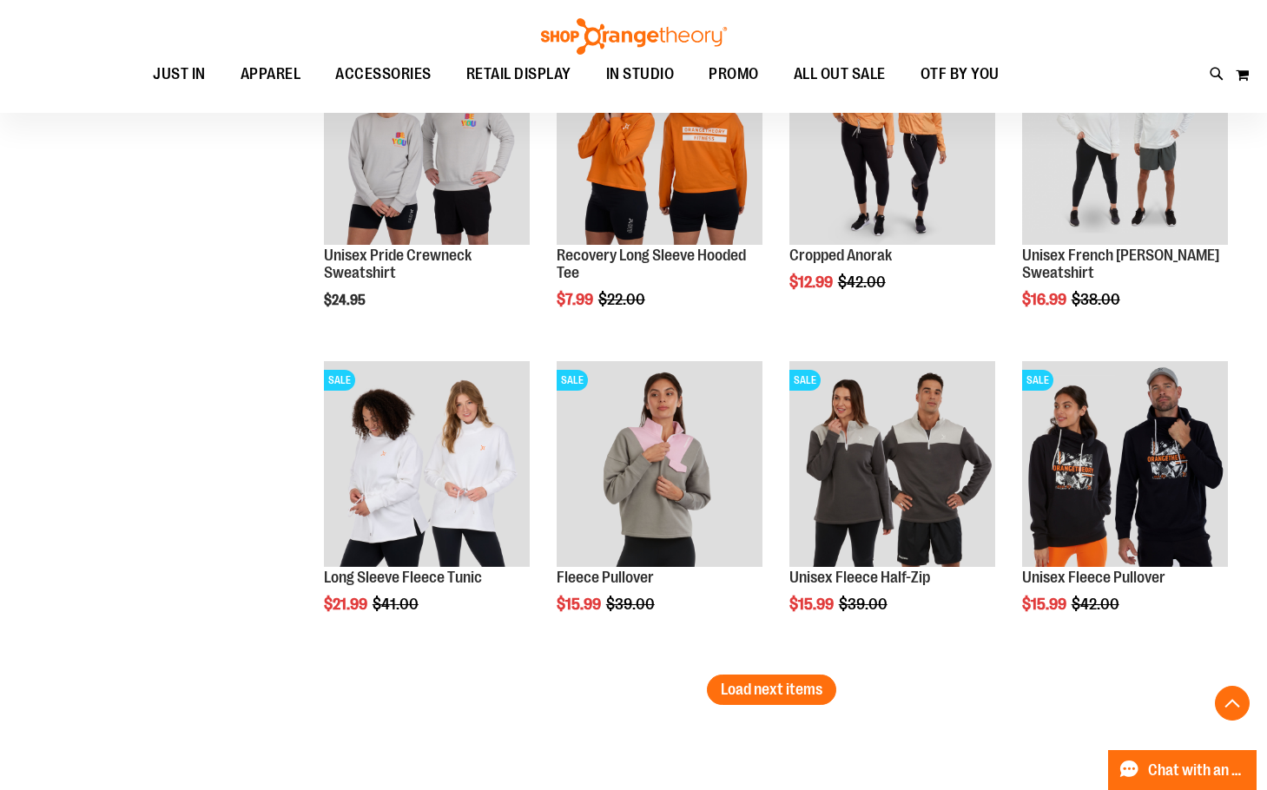
scroll to position [2604, 0]
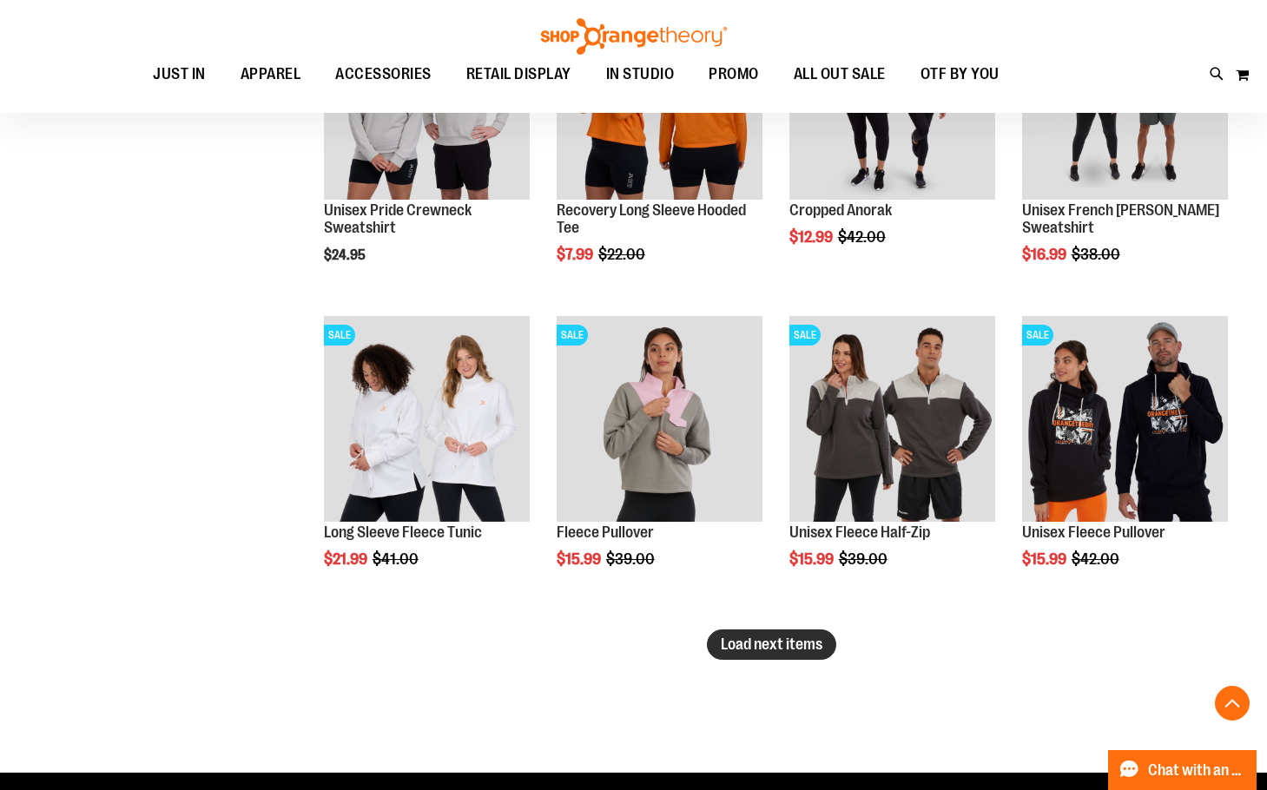
click at [741, 647] on span "Load next items" at bounding box center [772, 644] width 102 height 17
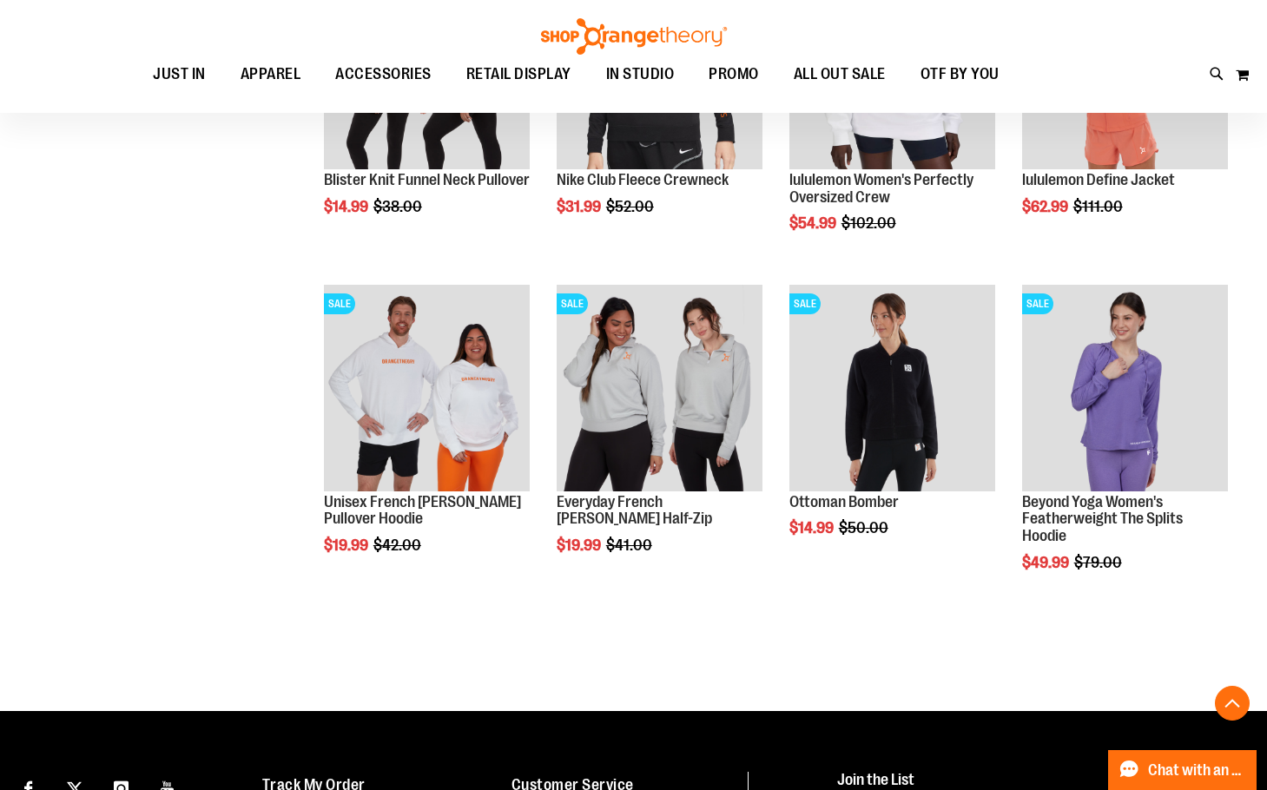
scroll to position [3299, 0]
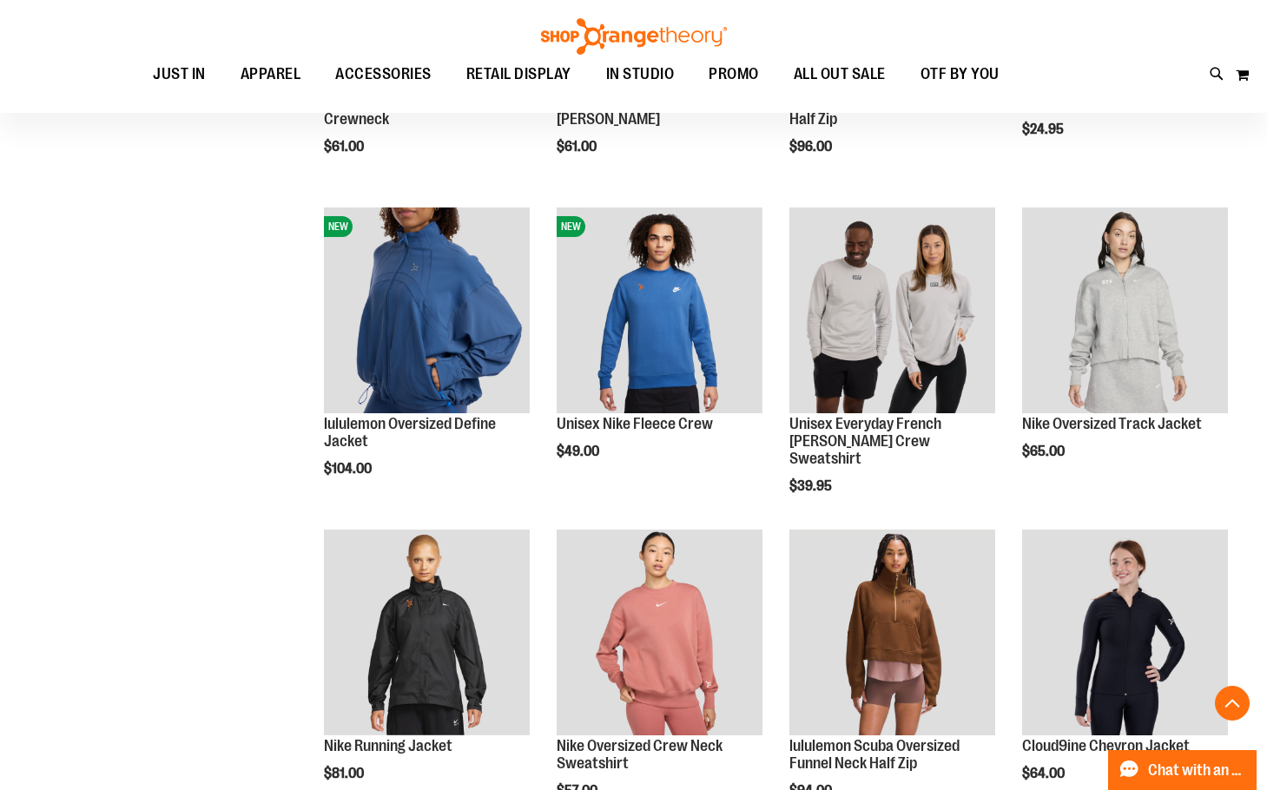
scroll to position [260, 0]
